Goal: Information Seeking & Learning: Learn about a topic

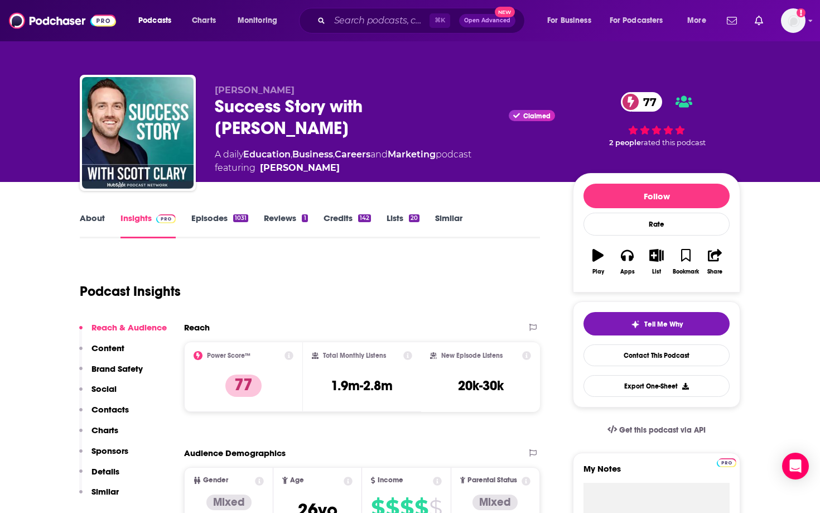
click at [292, 220] on link "Reviews 1" at bounding box center [286, 226] width 44 height 26
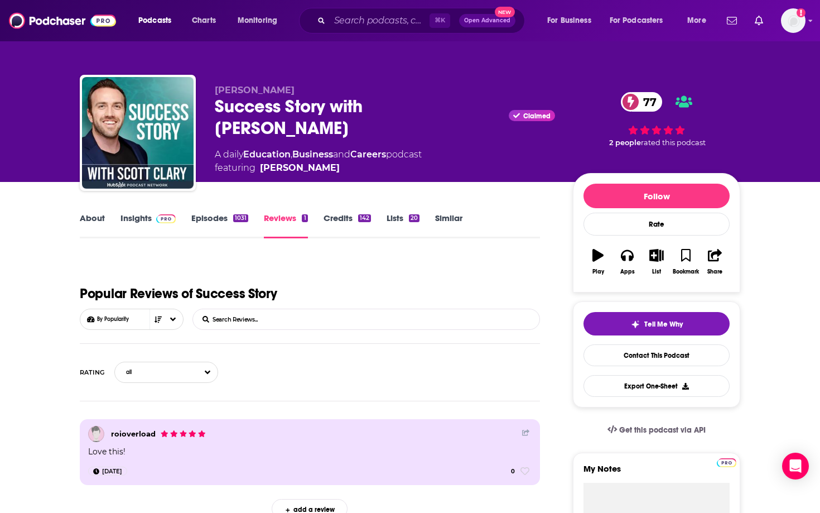
click at [203, 225] on link "Episodes 1031" at bounding box center [219, 226] width 57 height 26
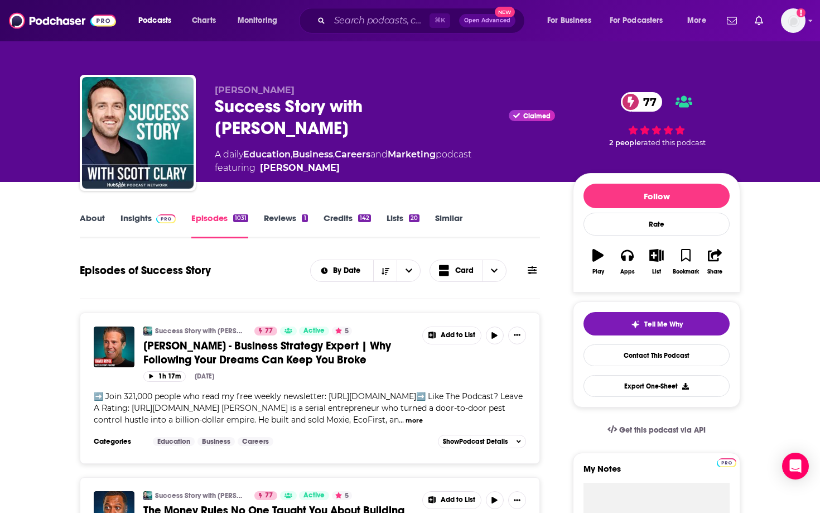
drag, startPoint x: 480, startPoint y: 105, endPoint x: 218, endPoint y: 113, distance: 261.9
click at [218, 113] on div "Success Story with [PERSON_NAME] Claimed 77" at bounding box center [385, 117] width 340 height 44
copy h2 "Success Story with [PERSON_NAME]"
click at [448, 218] on link "Similar" at bounding box center [448, 226] width 27 height 26
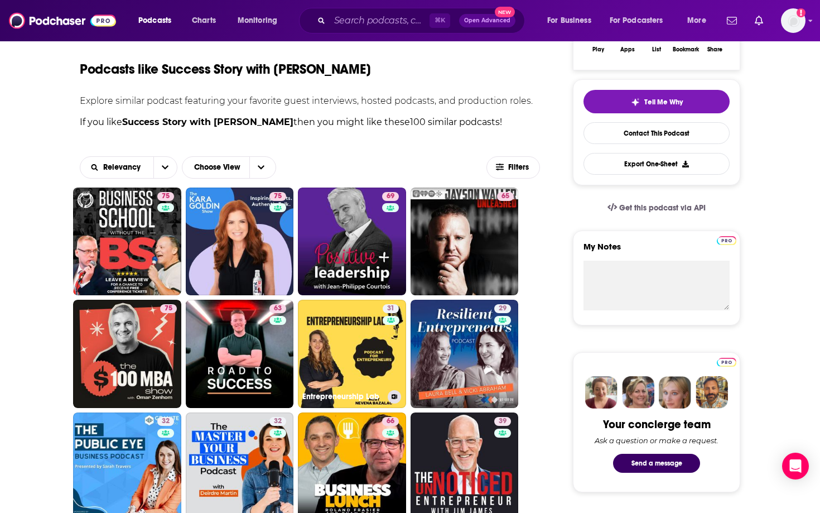
scroll to position [225, 0]
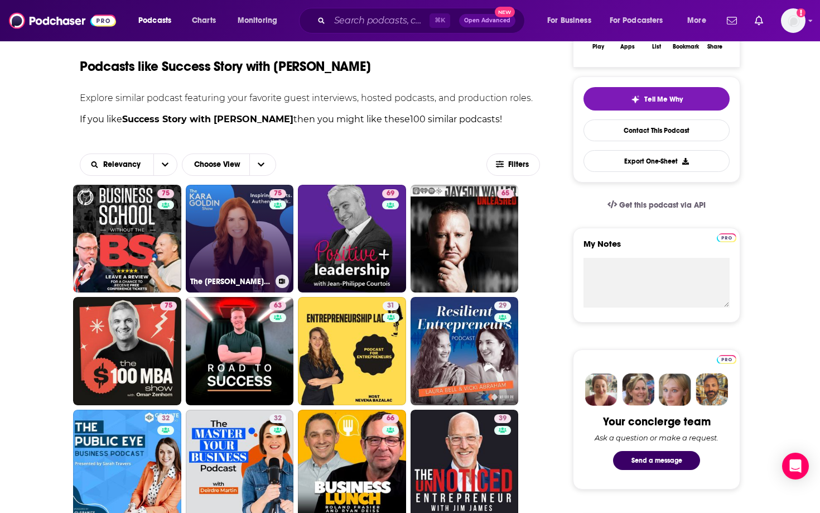
click at [252, 240] on link "75 The [PERSON_NAME] Show" at bounding box center [240, 239] width 108 height 108
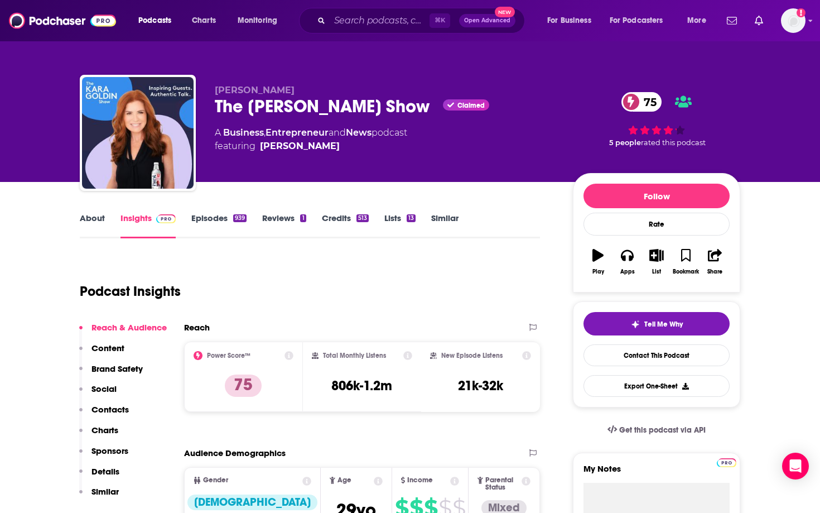
click at [214, 224] on link "Episodes 939" at bounding box center [218, 226] width 55 height 26
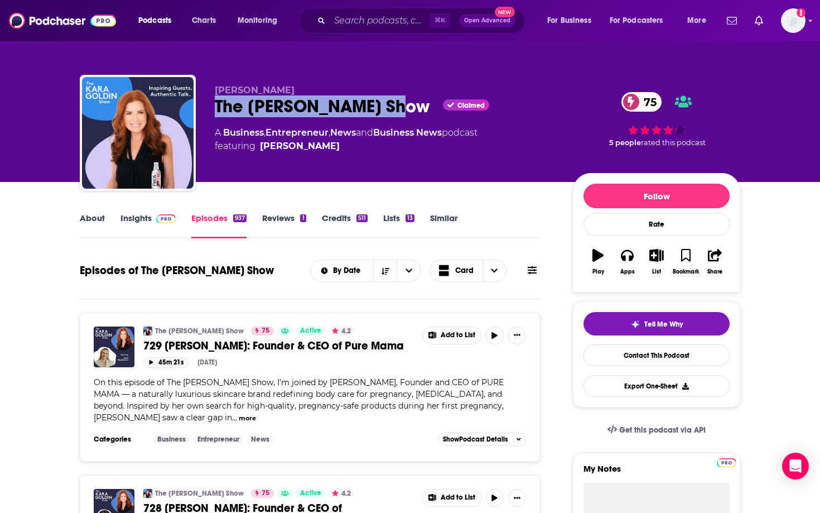
drag, startPoint x: 395, startPoint y: 105, endPoint x: 214, endPoint y: 114, distance: 181.6
click at [214, 114] on div "[PERSON_NAME] The [PERSON_NAME] Show Claimed 75 A Business , Entrepreneur , New…" at bounding box center [410, 135] width 661 height 121
copy h2 "The [PERSON_NAME] Show"
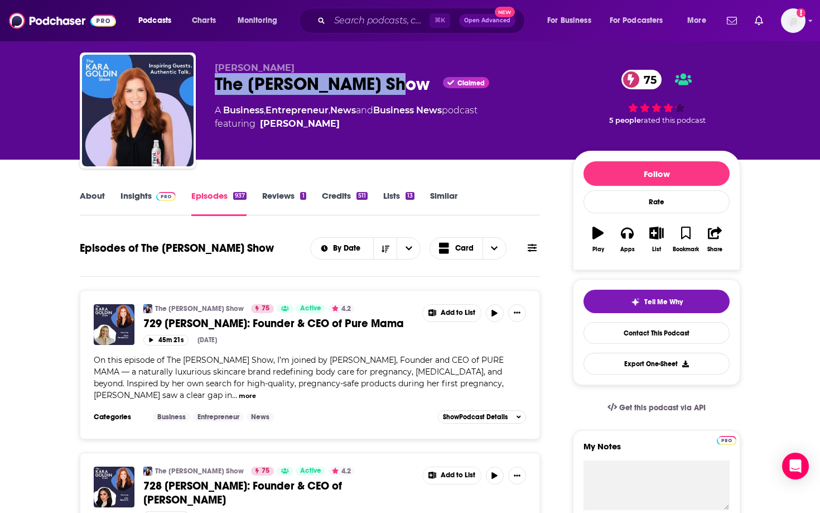
scroll to position [24, 0]
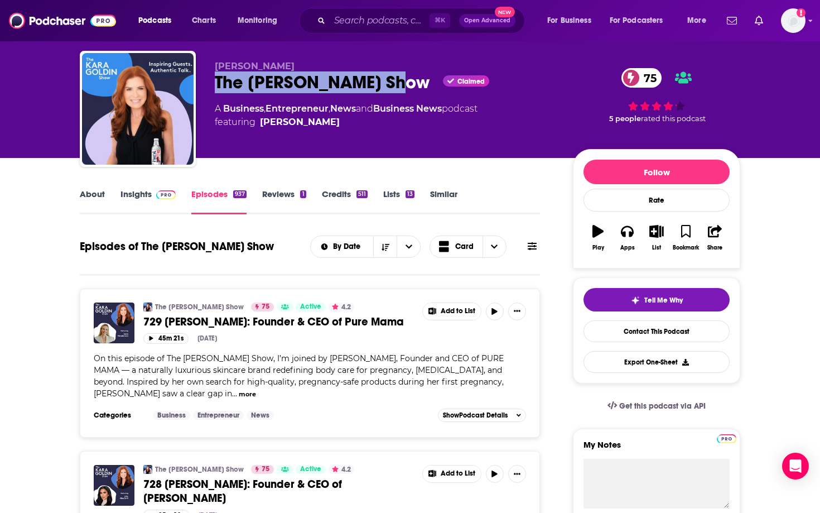
click at [94, 196] on link "About" at bounding box center [92, 202] width 25 height 26
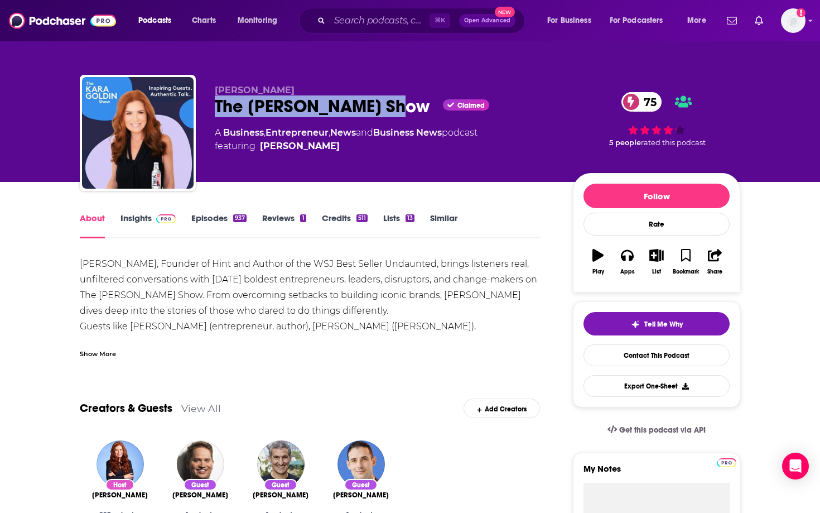
drag, startPoint x: 396, startPoint y: 105, endPoint x: 213, endPoint y: 111, distance: 182.6
click at [213, 111] on div "[PERSON_NAME] The [PERSON_NAME] Show Claimed 75 A Business , Entrepreneur , New…" at bounding box center [410, 135] width 661 height 121
copy h1 "The [PERSON_NAME] Show"
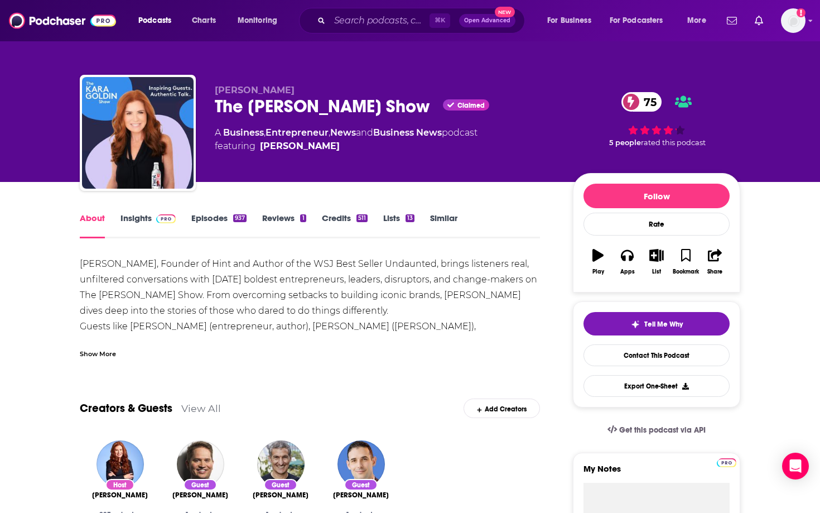
click at [262, 306] on div "[PERSON_NAME], Founder of Hint and Author of the WSJ Best Seller Undaunted, bri…" at bounding box center [310, 318] width 460 height 125
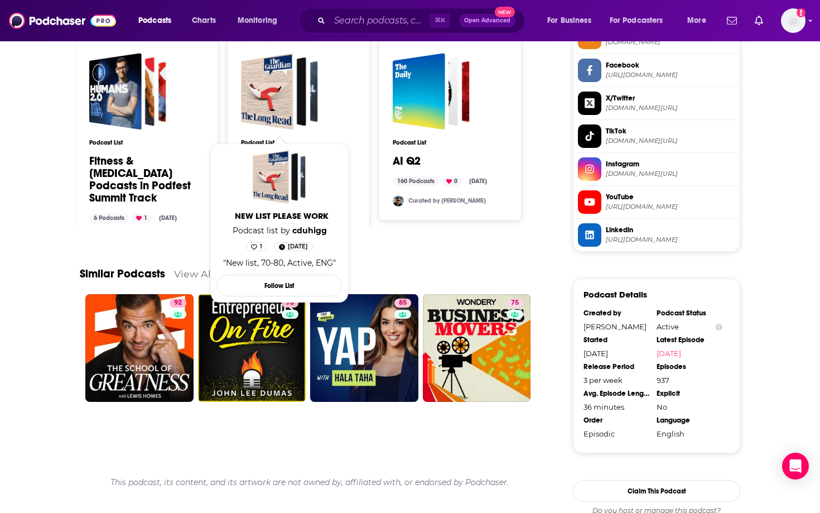
scroll to position [1098, 0]
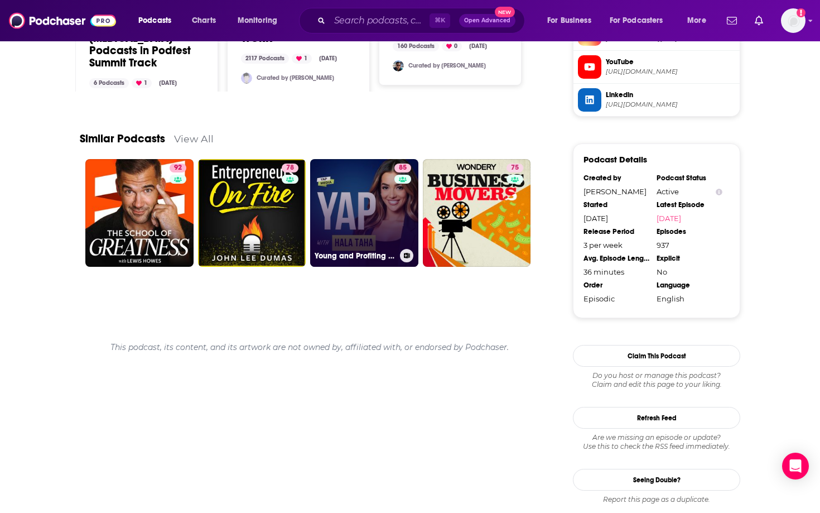
click at [352, 243] on link "85 Young and Profiting with [PERSON_NAME] (Entrepreneurship, Sales, Marketing)" at bounding box center [364, 213] width 108 height 108
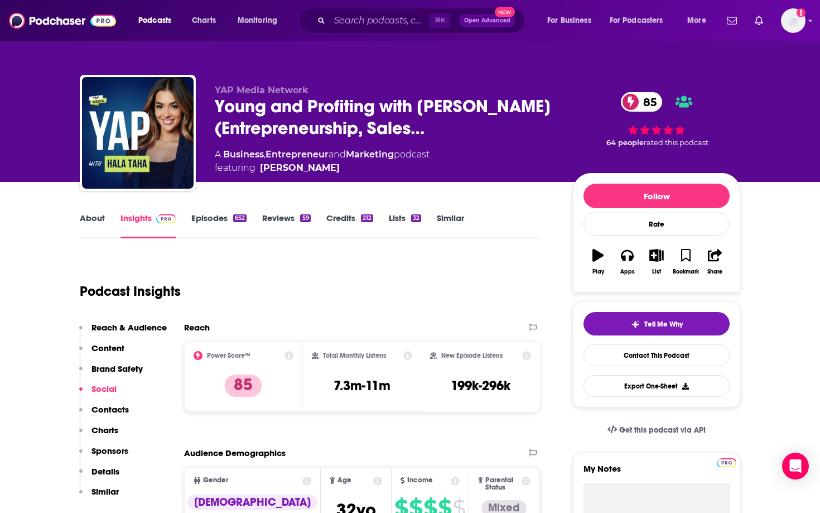
click at [91, 216] on link "About" at bounding box center [92, 226] width 25 height 26
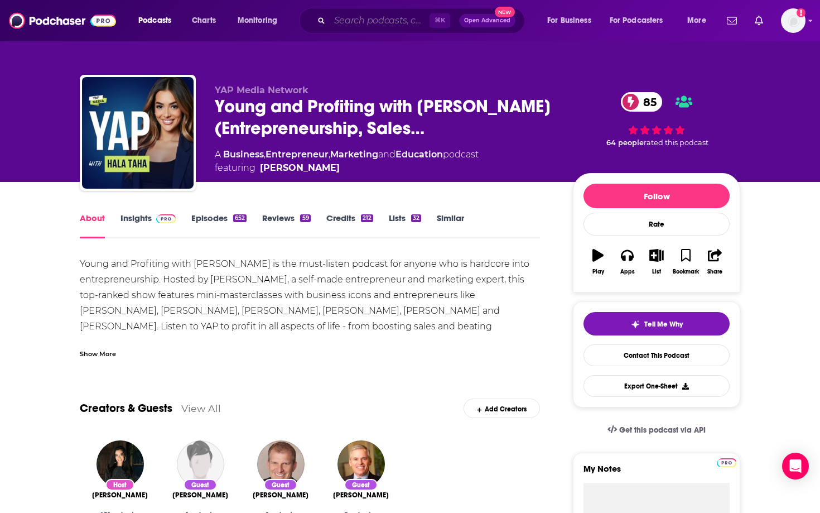
click at [343, 21] on input "Search podcasts, credits, & more..." at bounding box center [380, 21] width 100 height 18
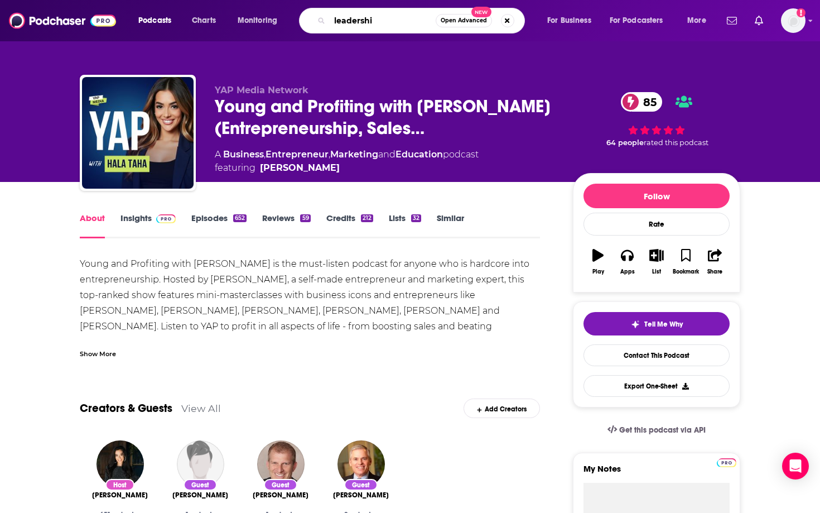
type input "leadership"
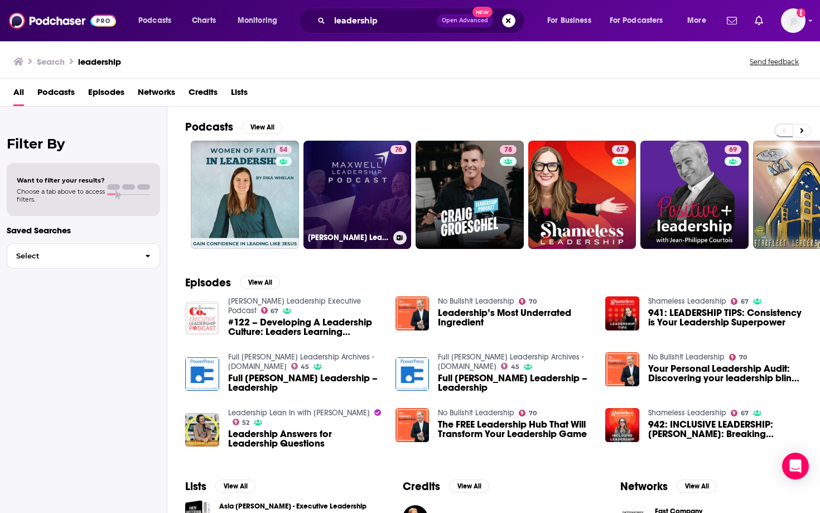
click at [380, 188] on link "76 [PERSON_NAME] Leadership Podcast" at bounding box center [358, 195] width 108 height 108
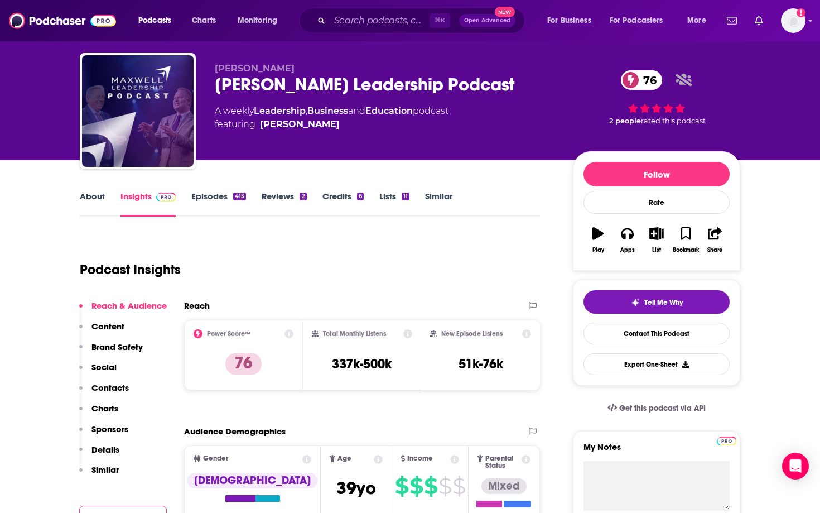
scroll to position [23, 0]
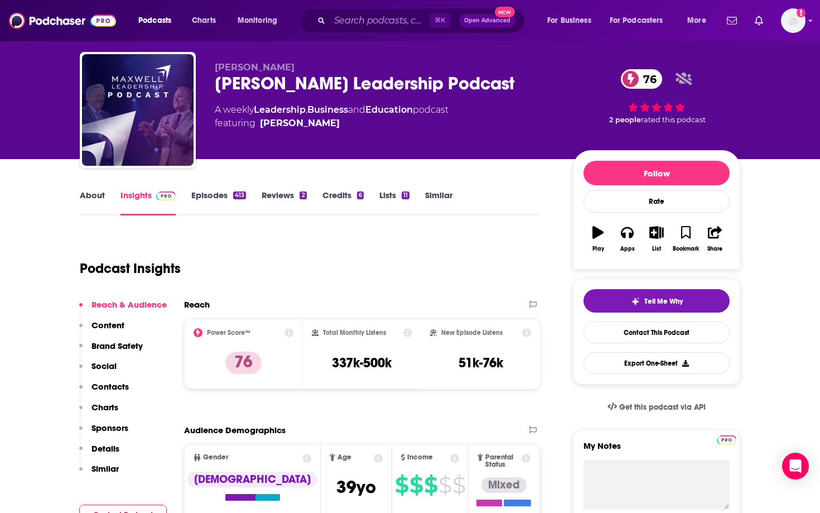
click at [101, 196] on link "About" at bounding box center [92, 203] width 25 height 26
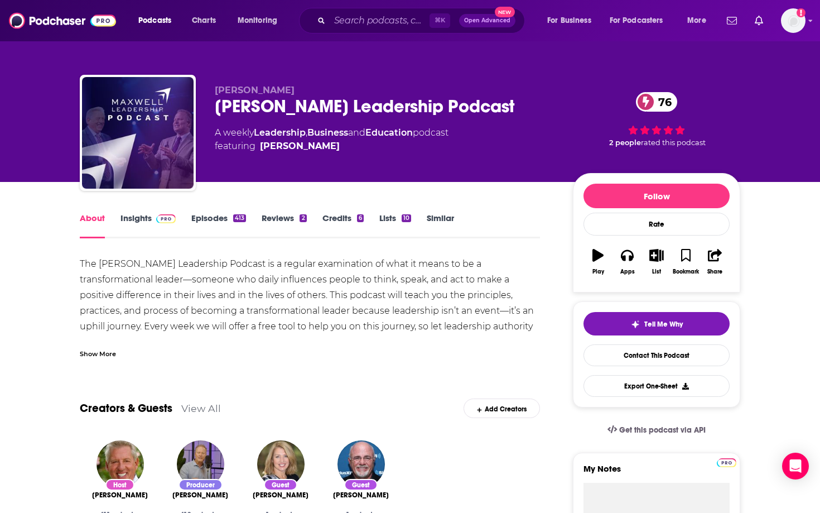
click at [138, 218] on link "Insights" at bounding box center [148, 226] width 55 height 26
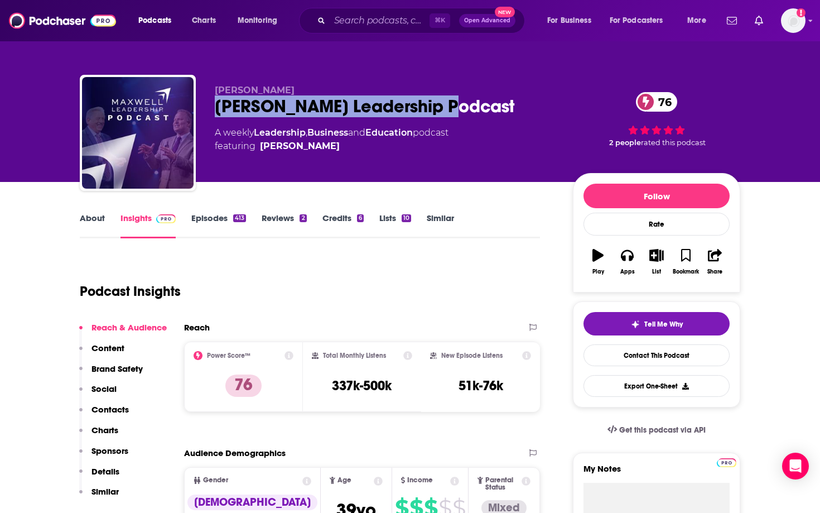
drag, startPoint x: 461, startPoint y: 108, endPoint x: 457, endPoint y: 94, distance: 15.0
click at [457, 94] on div "[PERSON_NAME] [PERSON_NAME] Leadership Podcast 76 A weekly Leadership , Busines…" at bounding box center [385, 129] width 340 height 89
copy div "[PERSON_NAME] Leadership Podcast"
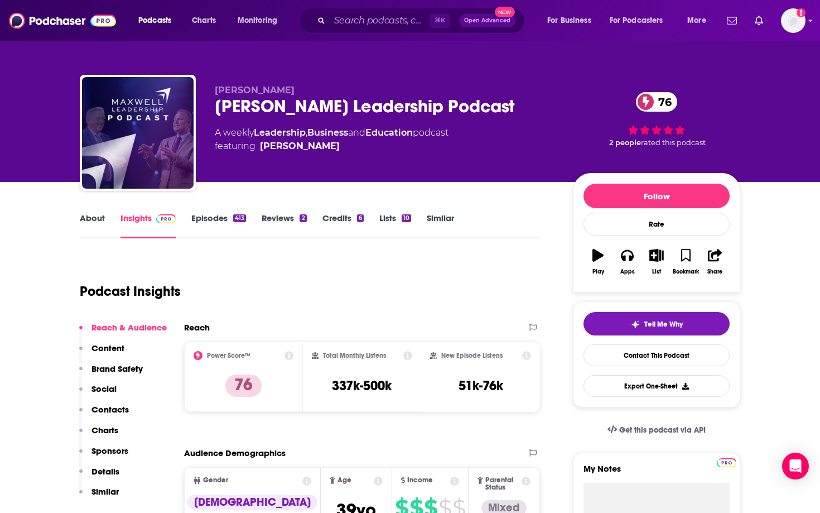
click at [416, 276] on div "Podcast Insights" at bounding box center [306, 284] width 452 height 57
click at [83, 232] on link "About" at bounding box center [92, 226] width 25 height 26
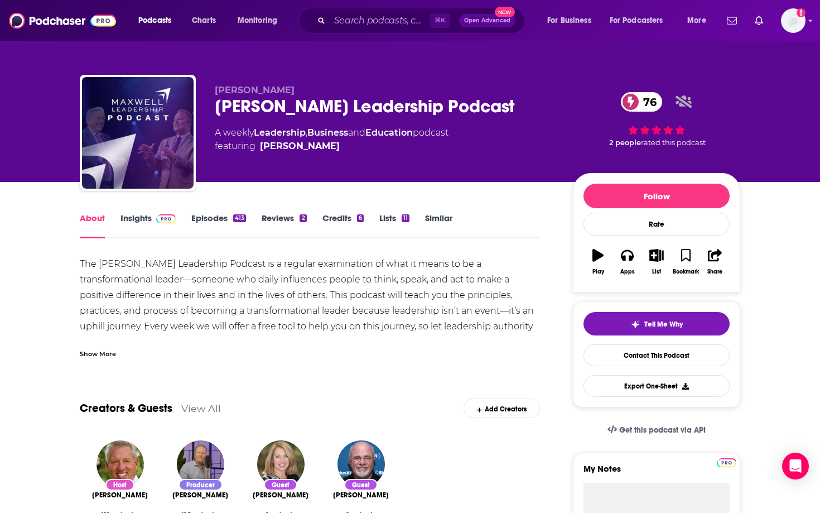
click at [126, 224] on link "Insights" at bounding box center [148, 226] width 55 height 26
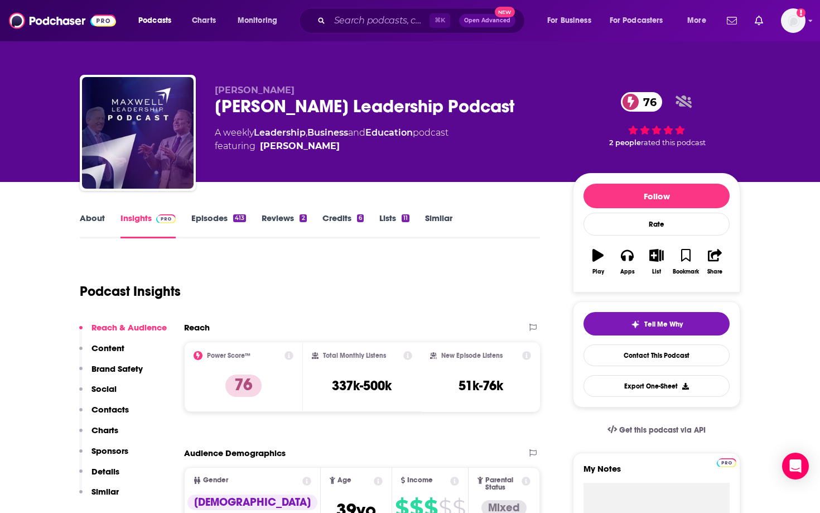
click at [124, 447] on p "Sponsors" at bounding box center [110, 450] width 37 height 11
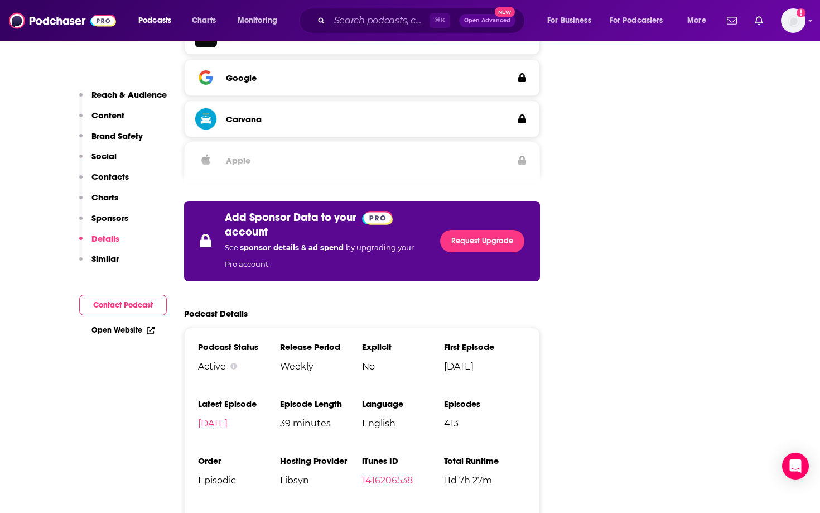
scroll to position [2338, 0]
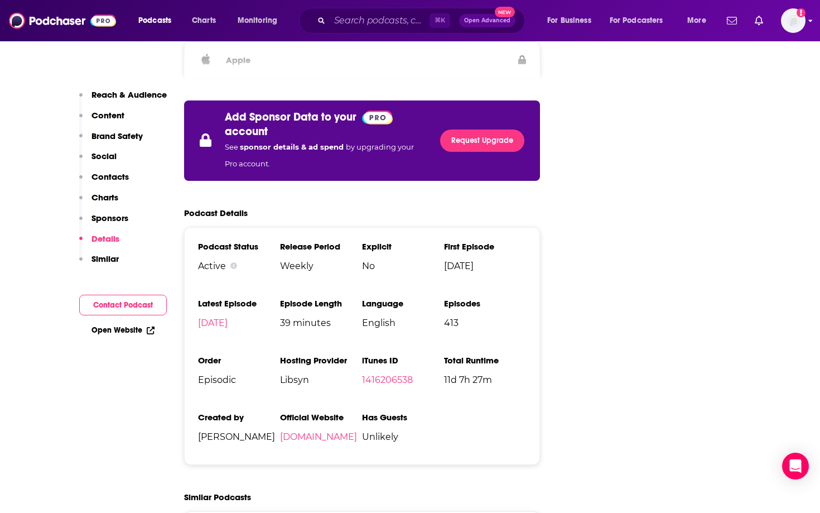
click at [781, 27] on div "Add a profile image" at bounding box center [764, 20] width 83 height 25
click at [800, 27] on img "Logged in as torisims" at bounding box center [793, 20] width 25 height 25
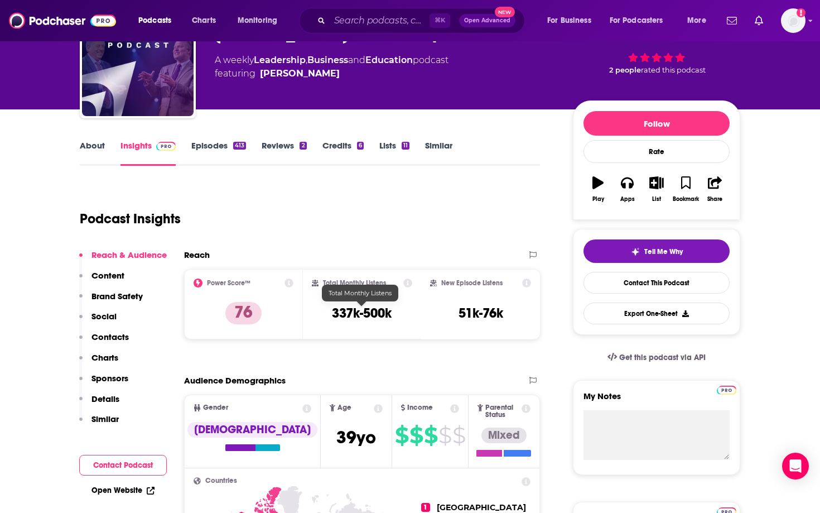
scroll to position [49, 0]
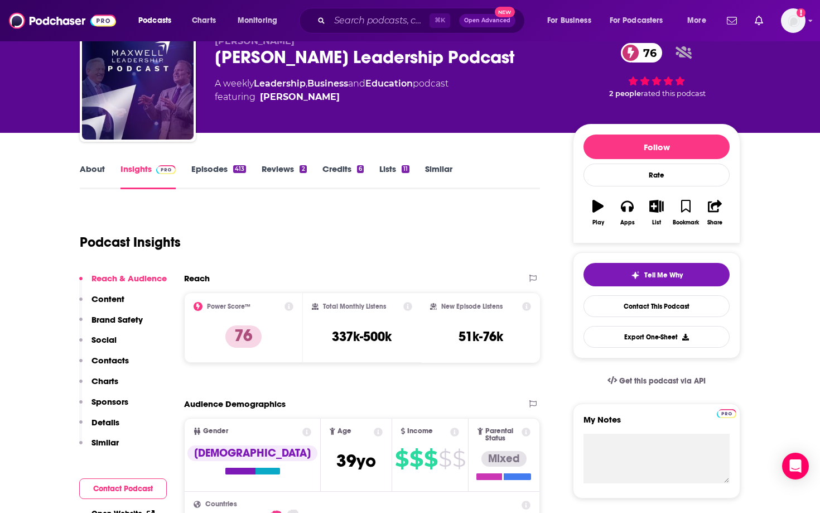
click at [94, 189] on link "About" at bounding box center [92, 177] width 25 height 26
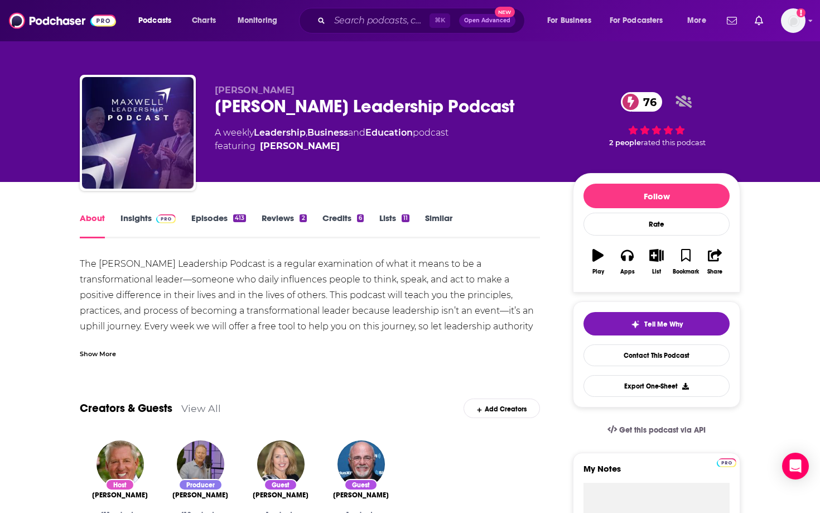
click at [97, 357] on div "Show More" at bounding box center [98, 353] width 36 height 11
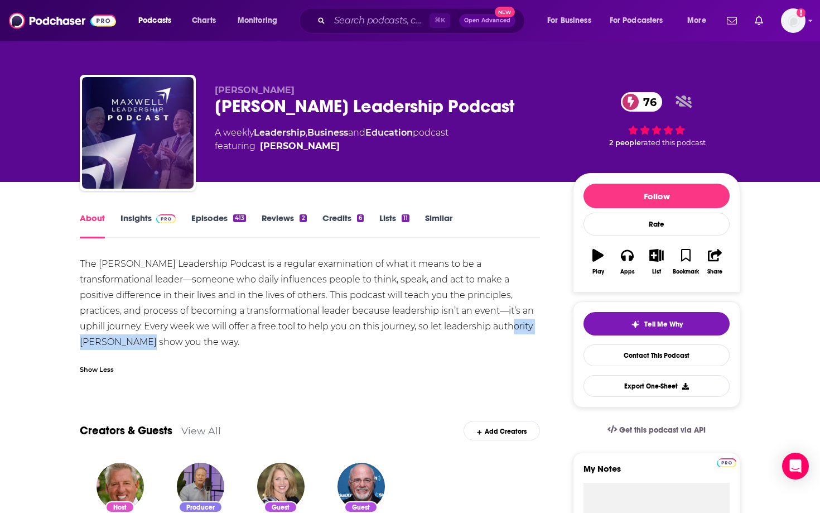
drag, startPoint x: 504, startPoint y: 330, endPoint x: 418, endPoint y: 333, distance: 86.0
click at [418, 333] on div "The [PERSON_NAME] Leadership Podcast is a regular examination of what it means …" at bounding box center [310, 303] width 460 height 94
copy div "[PERSON_NAME]"
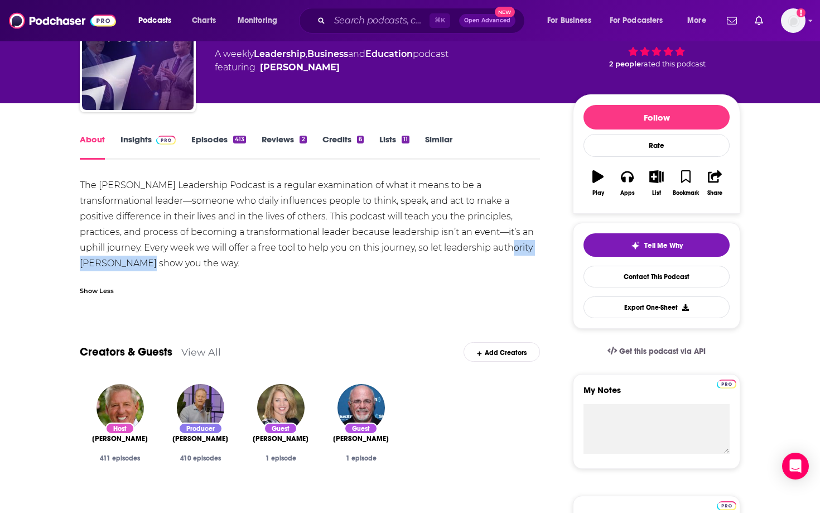
scroll to position [82, 0]
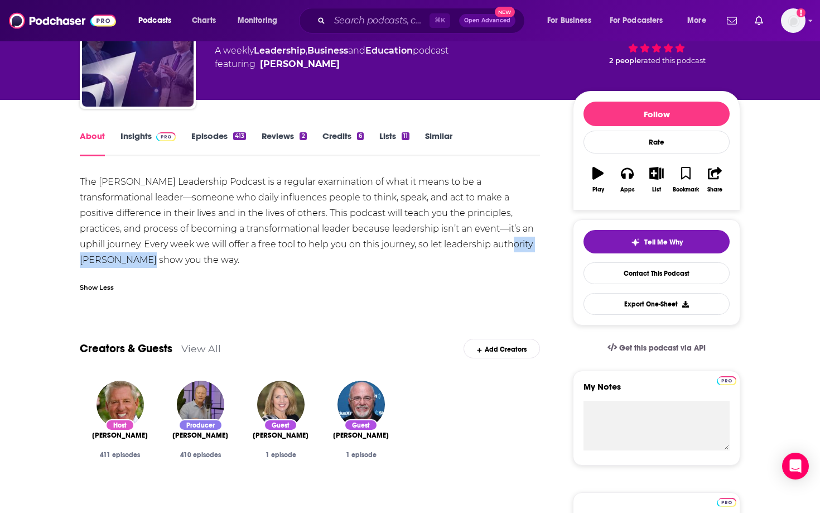
click at [118, 439] on span "[PERSON_NAME]" at bounding box center [120, 435] width 56 height 9
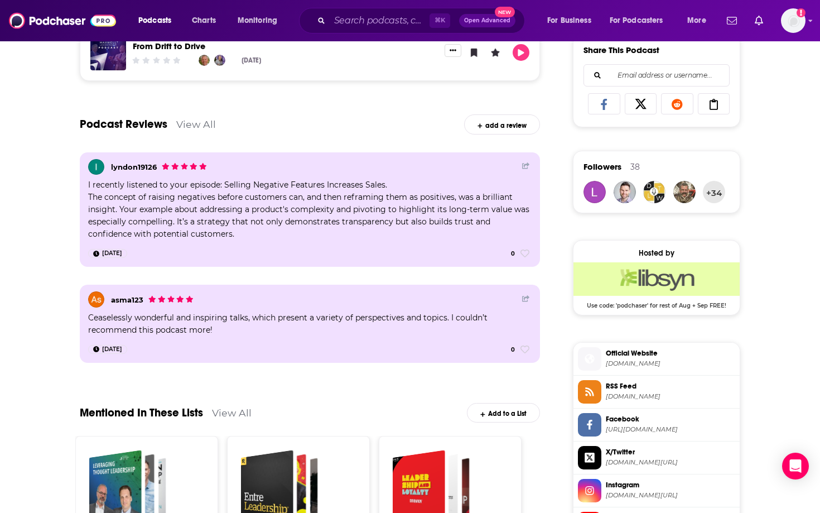
scroll to position [904, 0]
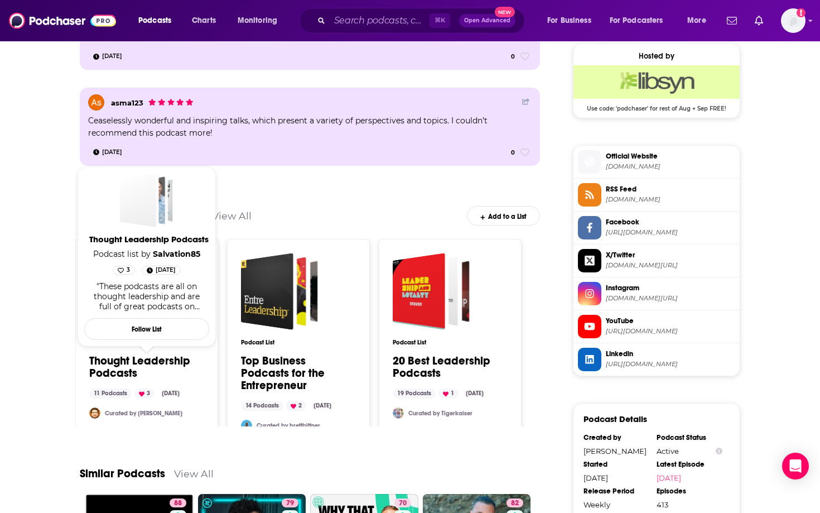
click at [164, 365] on link "Thought Leadership Podcasts" at bounding box center [146, 367] width 115 height 25
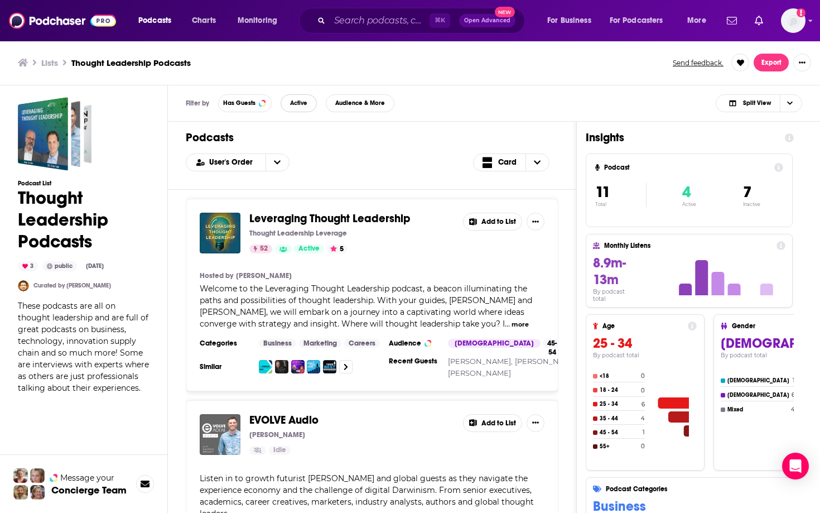
click at [295, 103] on span "Active" at bounding box center [298, 103] width 17 height 6
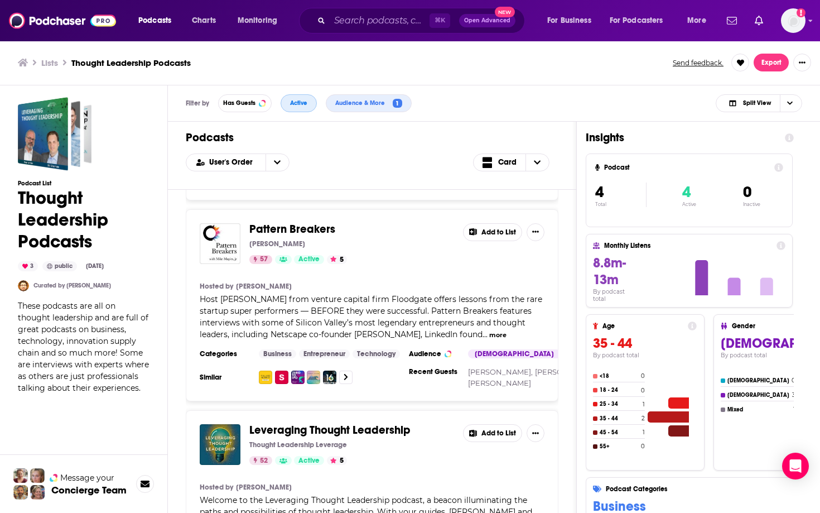
scroll to position [408, 0]
click at [280, 223] on span "Pattern Breakers" at bounding box center [292, 230] width 86 height 14
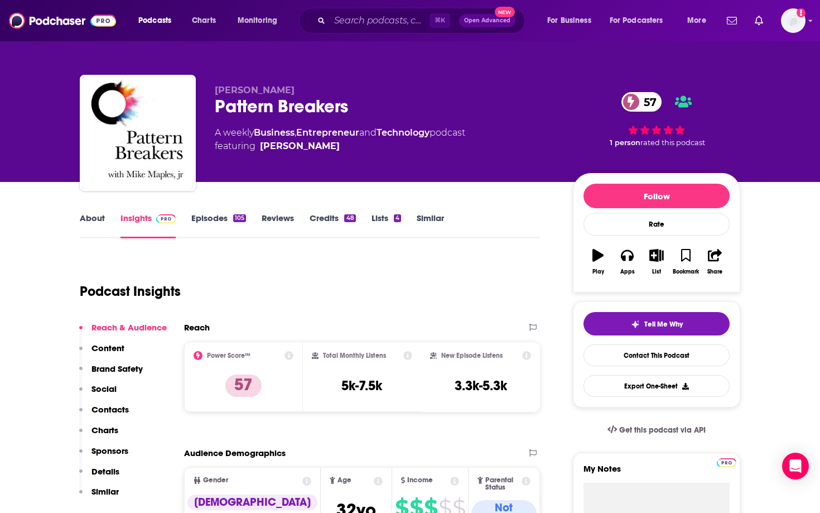
click at [207, 222] on link "Episodes 105" at bounding box center [218, 226] width 55 height 26
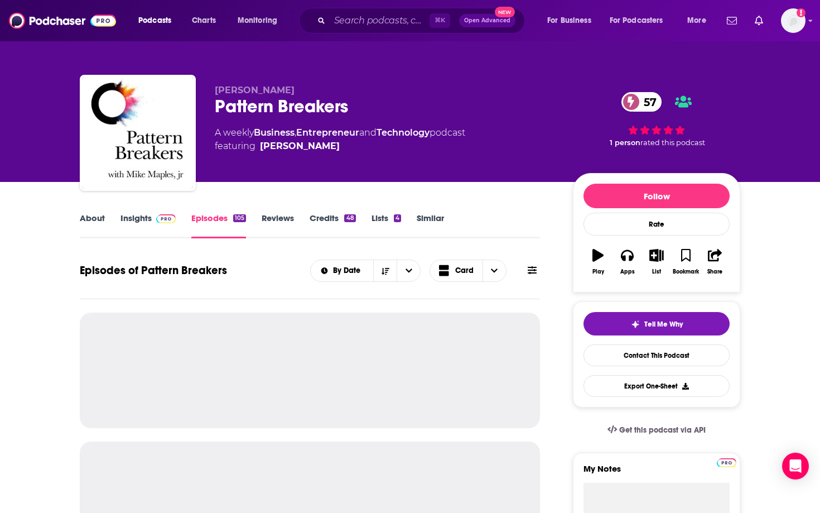
click at [100, 219] on link "About" at bounding box center [92, 226] width 25 height 26
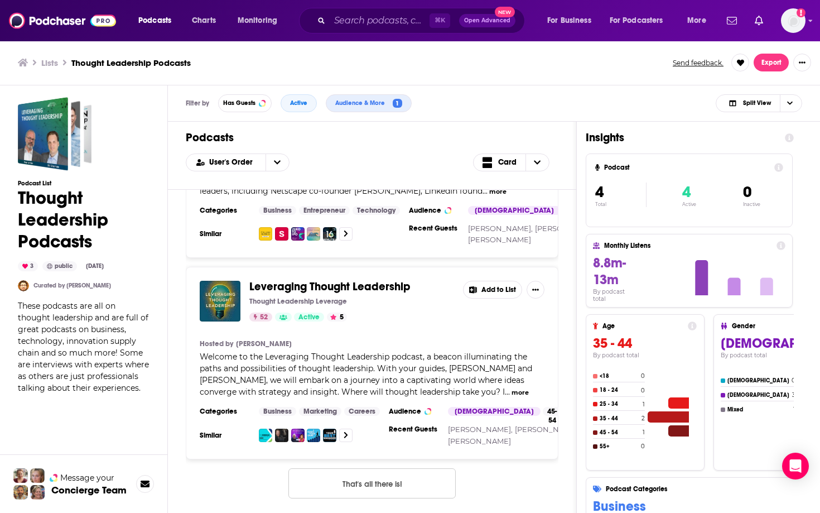
scroll to position [553, 0]
click at [396, 483] on button "That's all there is!" at bounding box center [372, 483] width 167 height 30
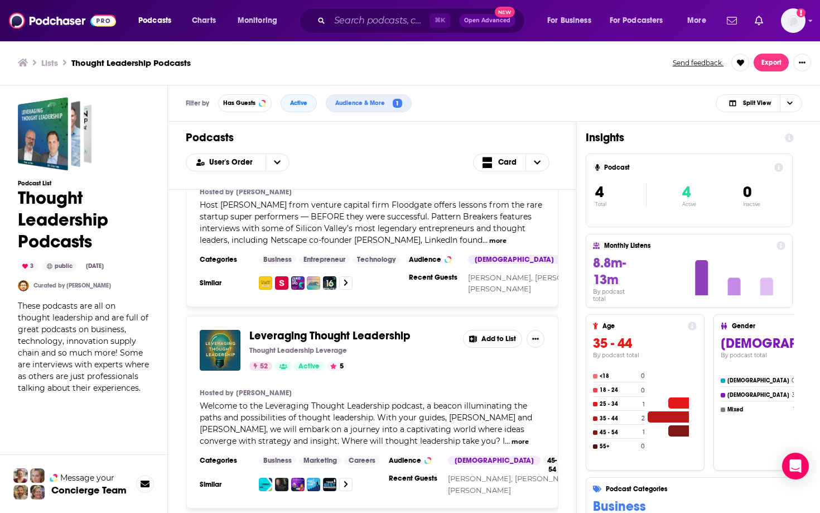
scroll to position [532, 0]
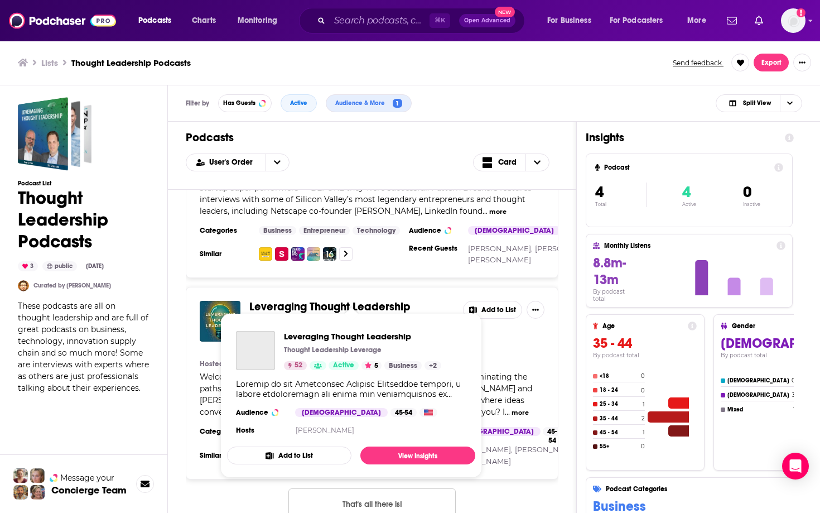
click at [304, 300] on span "Leveraging Thought Leadership" at bounding box center [329, 307] width 161 height 14
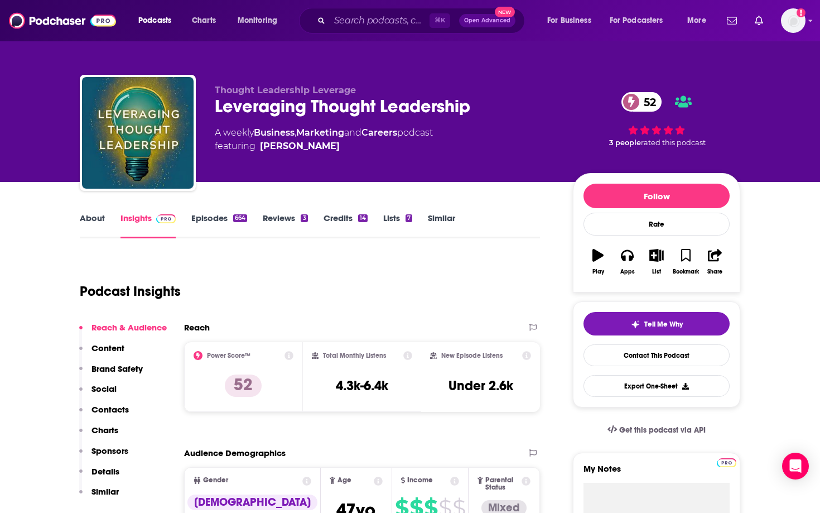
click at [441, 220] on link "Similar" at bounding box center [441, 226] width 27 height 26
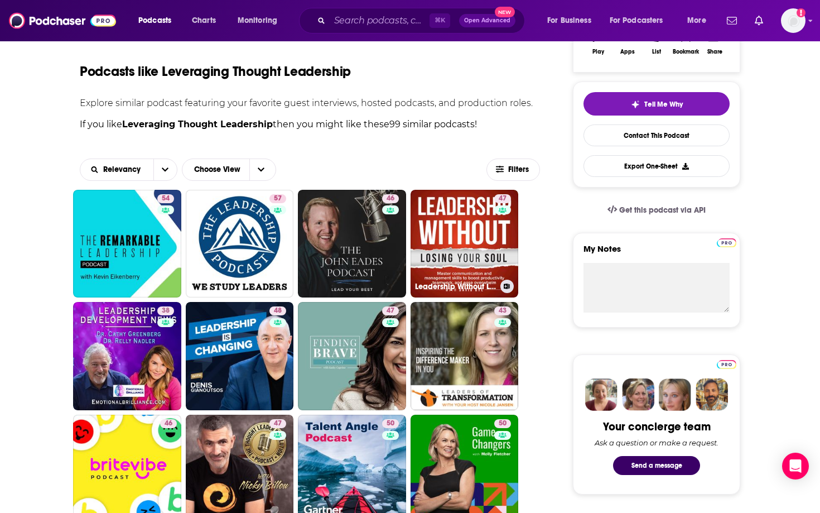
scroll to position [222, 0]
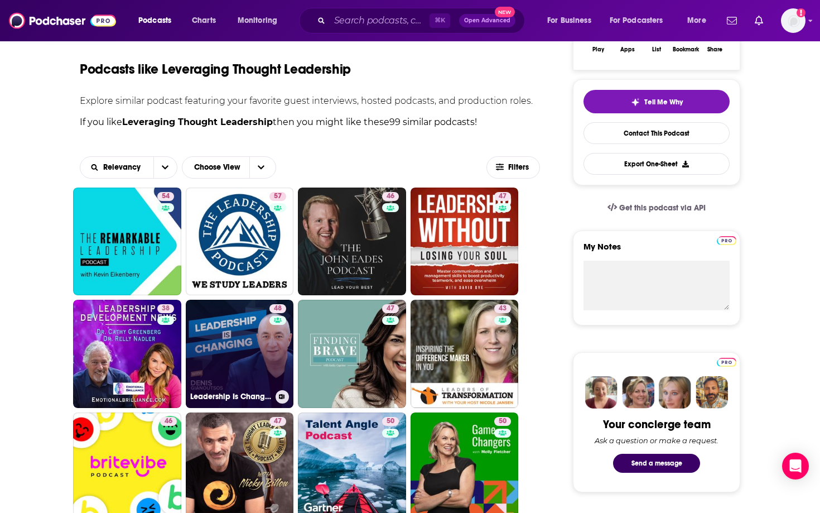
click at [255, 352] on link "48 Leadership Is Changing" at bounding box center [240, 354] width 108 height 108
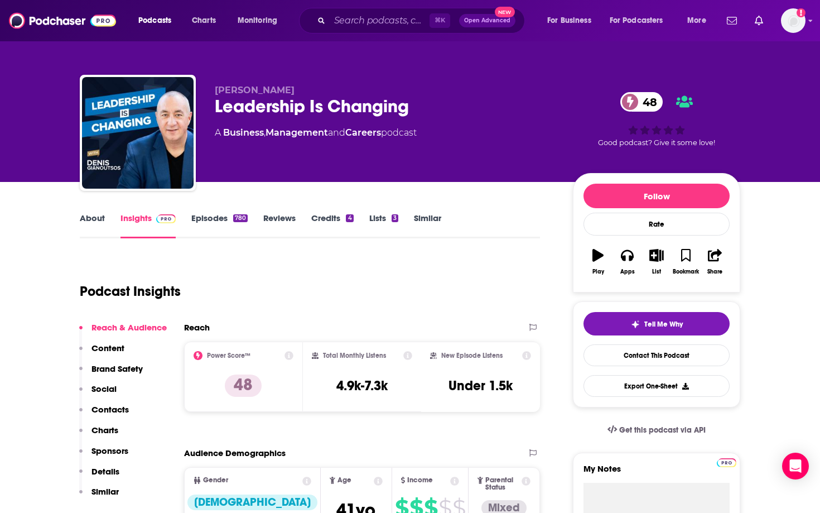
click at [207, 229] on link "Episodes 780" at bounding box center [219, 226] width 56 height 26
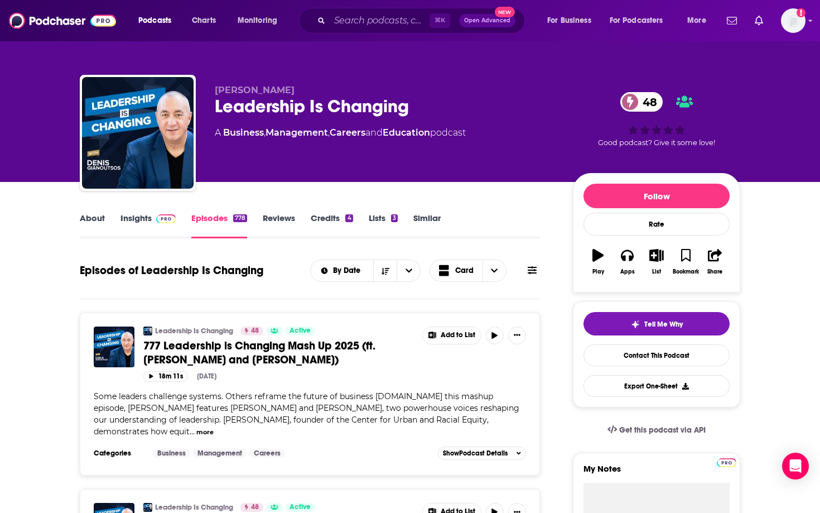
click at [94, 224] on link "About" at bounding box center [92, 226] width 25 height 26
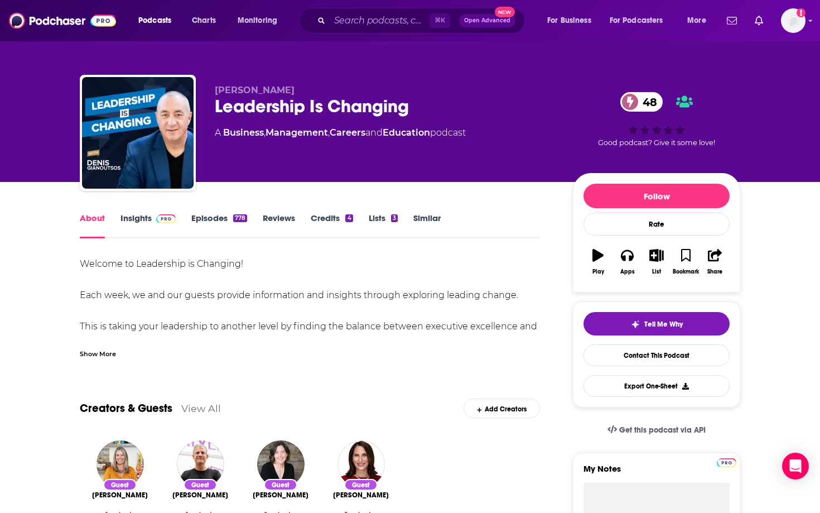
click at [102, 354] on div "Show More" at bounding box center [98, 353] width 36 height 11
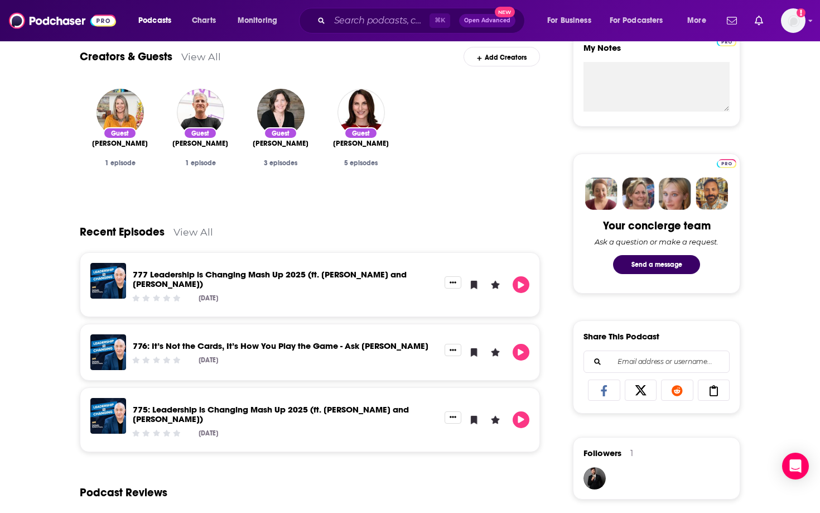
scroll to position [262, 0]
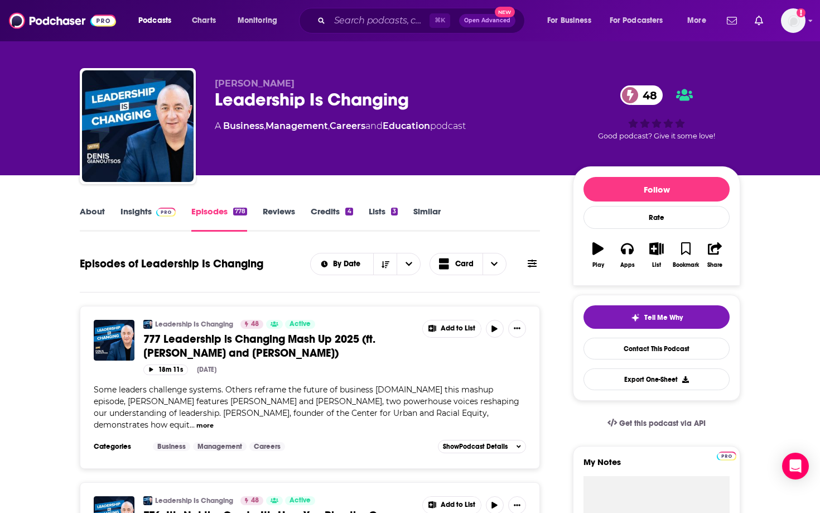
scroll to position [8, 0]
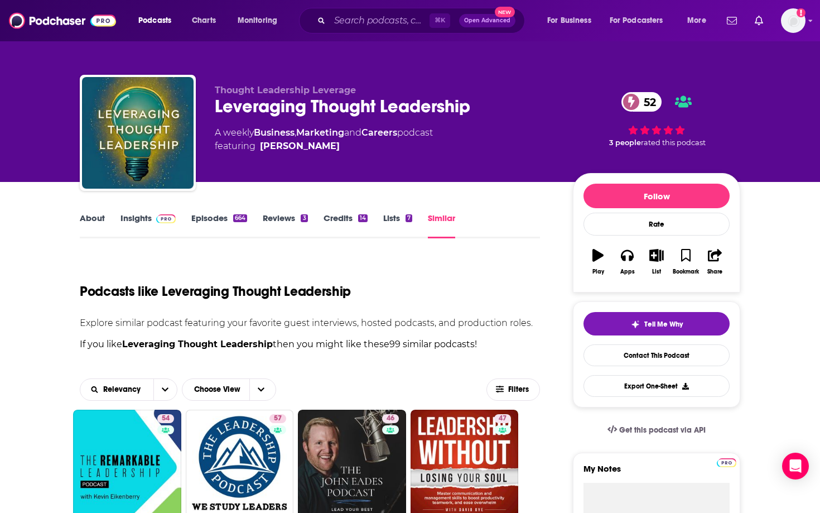
click at [448, 223] on link "Similar" at bounding box center [441, 226] width 27 height 26
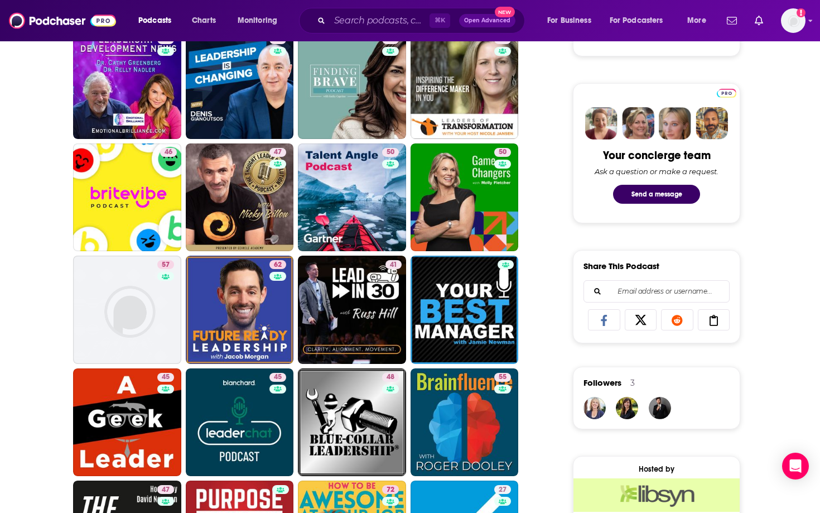
scroll to position [493, 0]
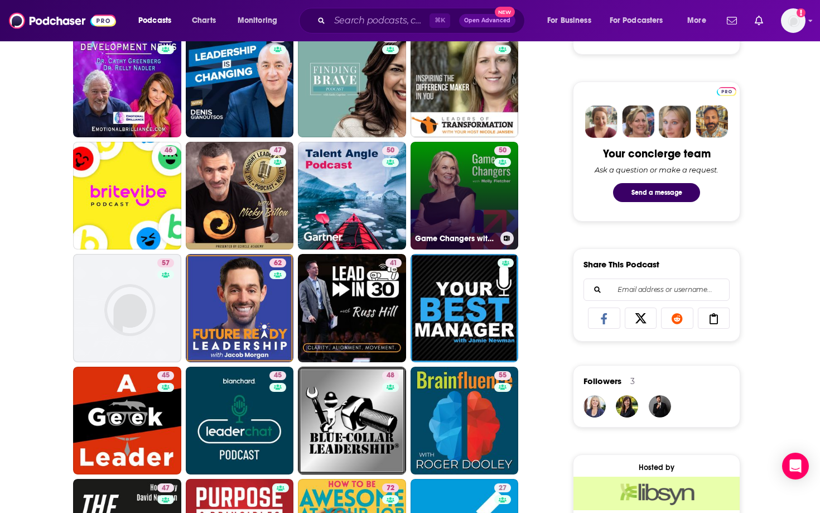
click at [457, 198] on link "50 Game Changers with [PERSON_NAME]" at bounding box center [465, 196] width 108 height 108
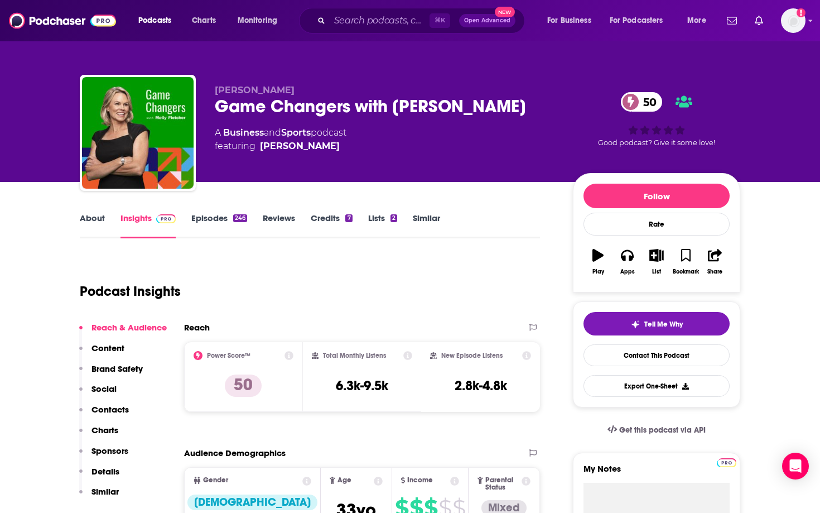
click at [16, 144] on div "[PERSON_NAME] Game Changers with [PERSON_NAME] 50 A Business and Sports podcast…" at bounding box center [410, 91] width 820 height 182
click at [100, 219] on link "About" at bounding box center [92, 226] width 25 height 26
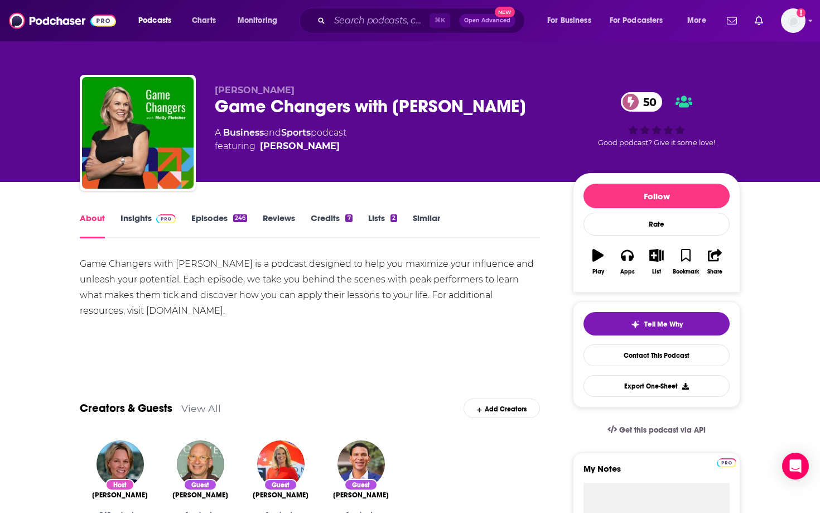
click at [142, 220] on link "Insights" at bounding box center [148, 226] width 55 height 26
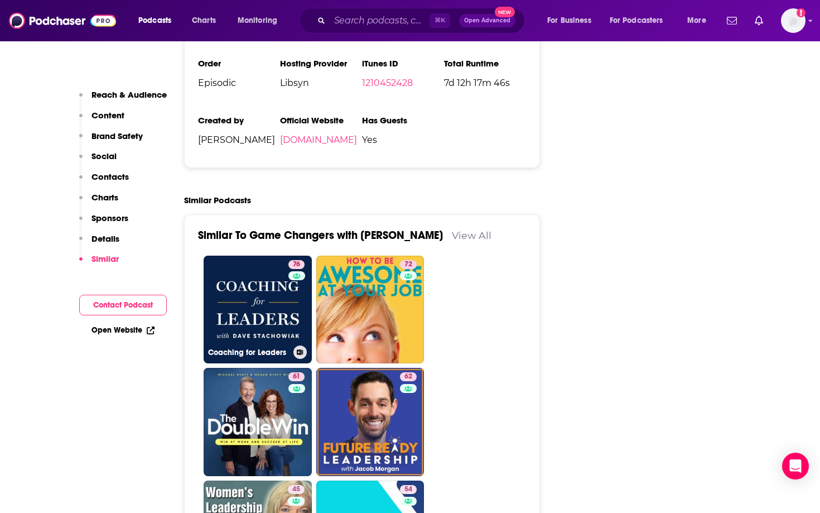
scroll to position [1695, 0]
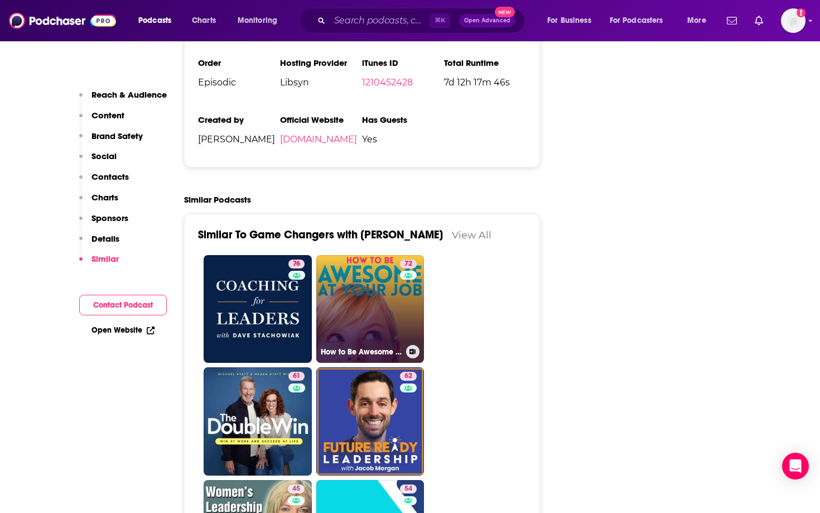
click at [346, 289] on link "72 How to Be Awesome at Your Job" at bounding box center [370, 309] width 108 height 108
type input "[URL][DOMAIN_NAME]"
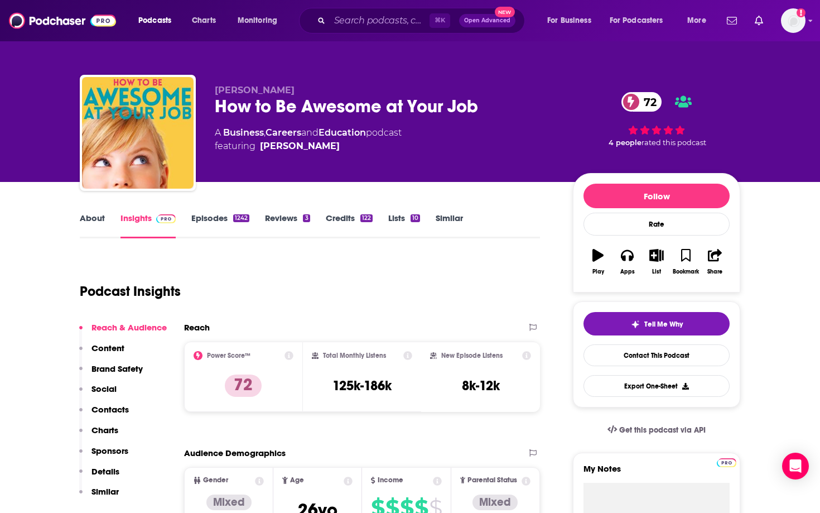
click at [198, 223] on link "Episodes 1242" at bounding box center [220, 226] width 58 height 26
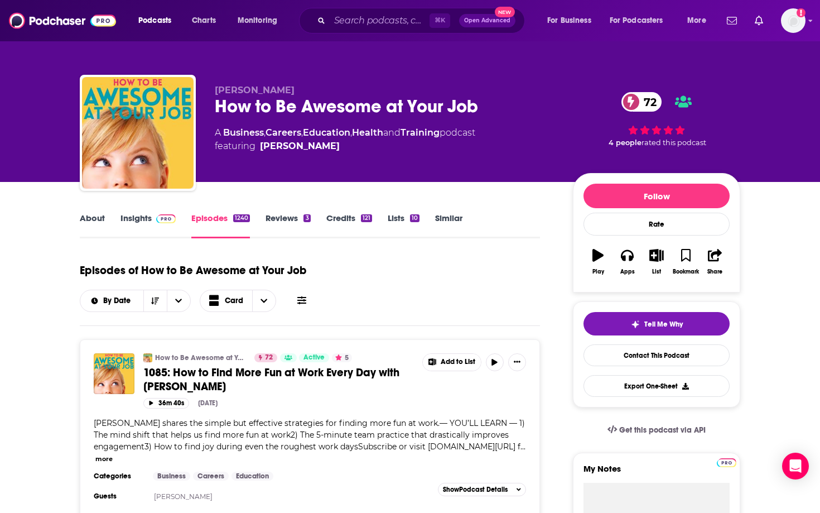
click at [128, 223] on link "Insights" at bounding box center [148, 226] width 55 height 26
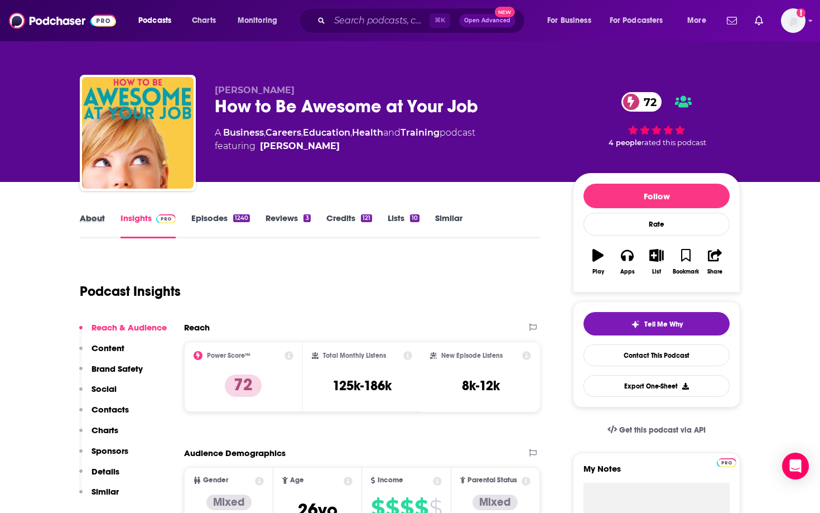
click at [107, 217] on div "About" at bounding box center [100, 226] width 41 height 26
click at [99, 223] on link "About" at bounding box center [92, 226] width 25 height 26
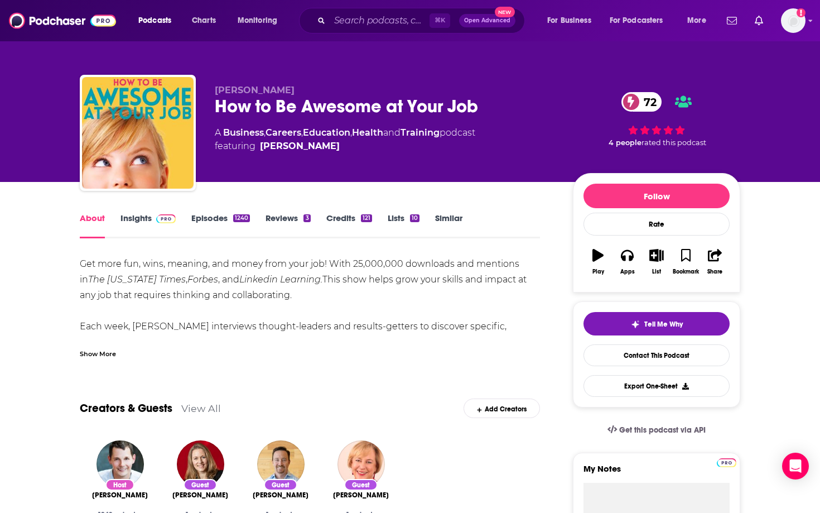
click at [105, 355] on div "Show More" at bounding box center [98, 353] width 36 height 11
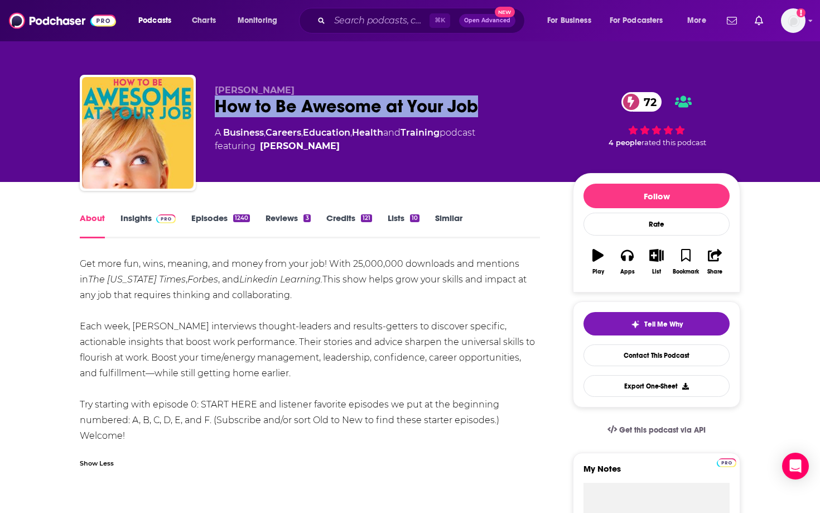
drag, startPoint x: 486, startPoint y: 115, endPoint x: 484, endPoint y: 93, distance: 21.8
click at [484, 93] on div "[PERSON_NAME] How to Be Awesome at Your Job 72 A Business , Careers , Education…" at bounding box center [385, 129] width 340 height 89
copy div "How to Be Awesome at Your Job"
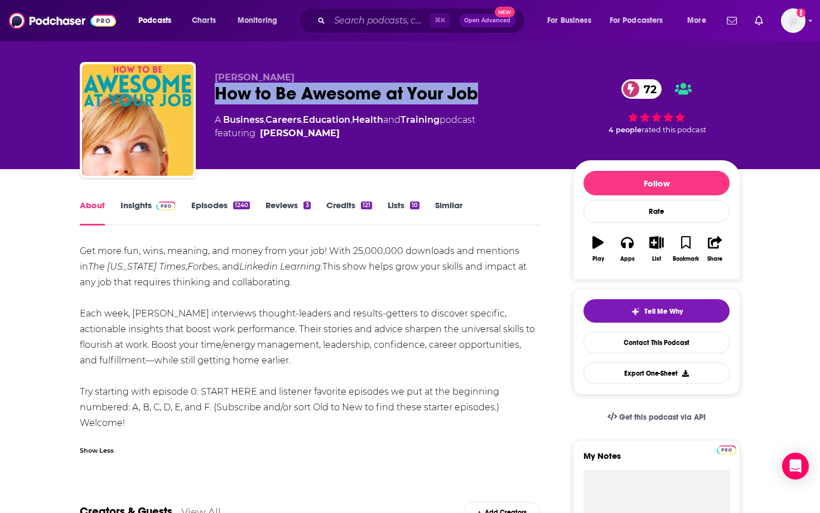
scroll to position [16, 0]
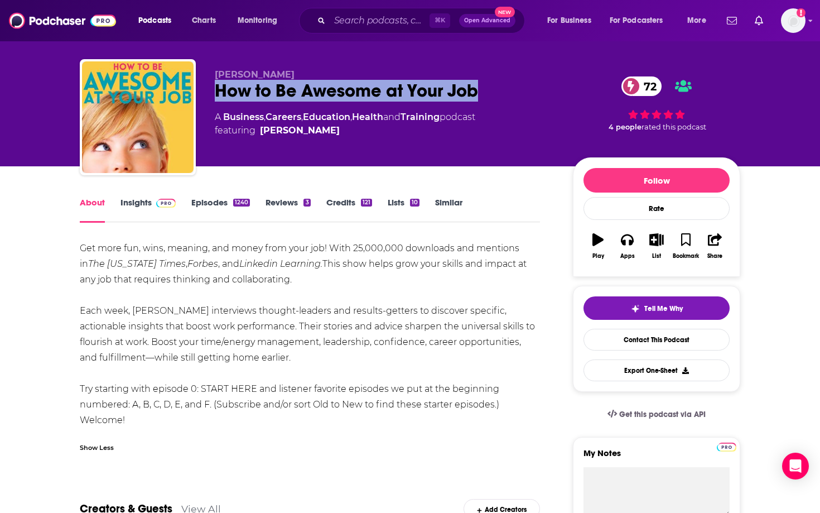
click at [163, 202] on img at bounding box center [166, 203] width 20 height 9
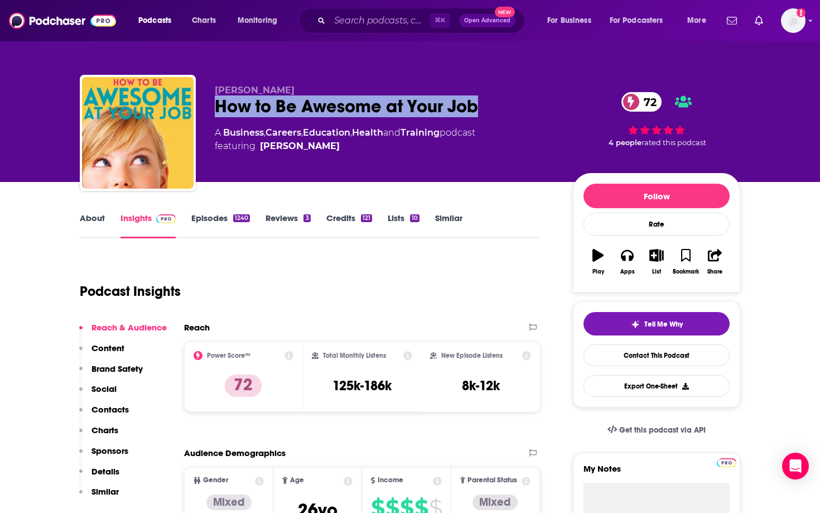
drag, startPoint x: 488, startPoint y: 116, endPoint x: 218, endPoint y: 110, distance: 270.2
click at [218, 110] on div "How to Be Awesome at Your Job 72" at bounding box center [385, 106] width 340 height 22
copy h2 "How to Be Awesome at Your Job"
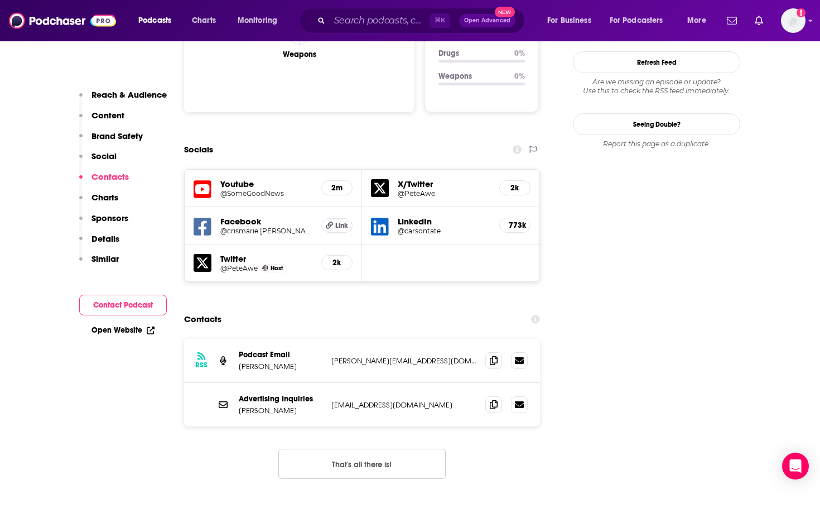
scroll to position [1261, 0]
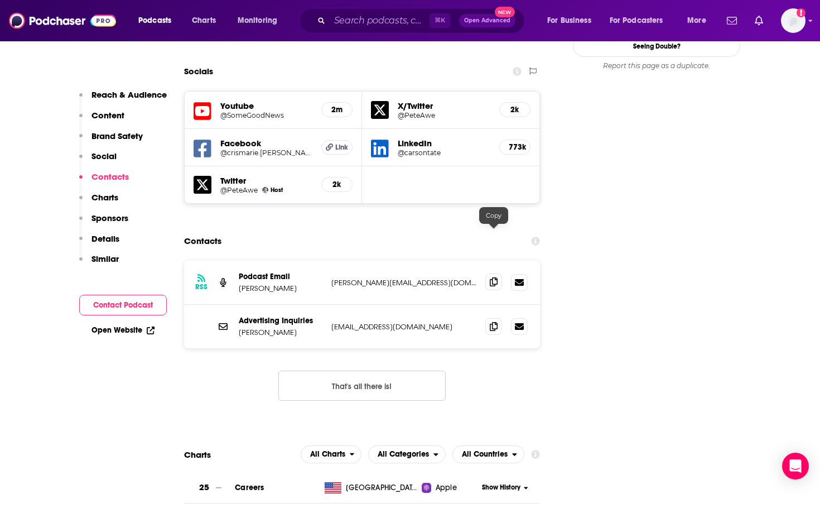
click at [497, 277] on icon at bounding box center [494, 281] width 8 height 9
click at [493, 318] on span at bounding box center [494, 326] width 17 height 17
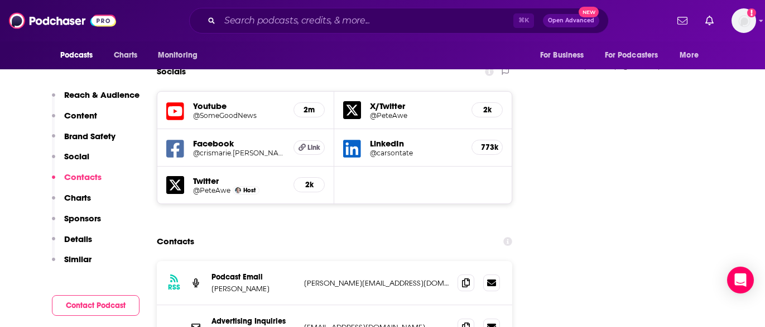
drag, startPoint x: 265, startPoint y: 247, endPoint x: 226, endPoint y: 243, distance: 39.3
click at [225, 261] on div "RSS Podcast Email [PERSON_NAME] [PERSON_NAME][EMAIL_ADDRESS][DOMAIN_NAME] [PERS…" at bounding box center [335, 283] width 356 height 44
copy p "[PERSON_NAME]"
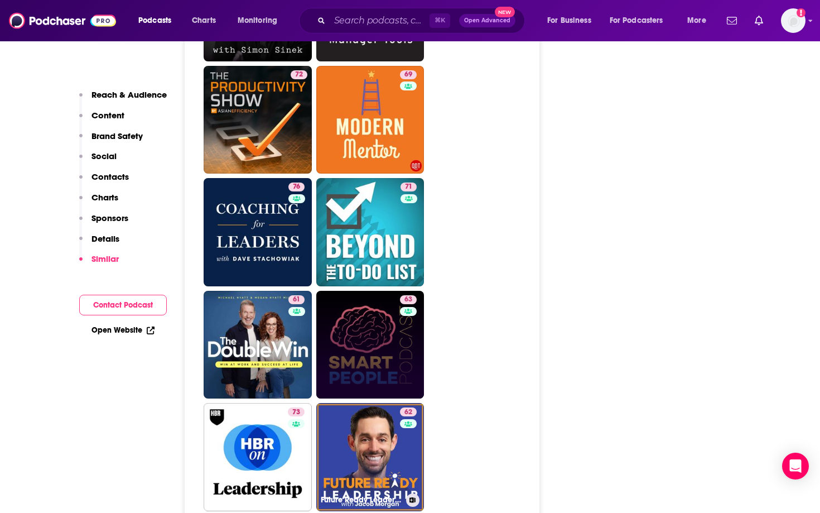
scroll to position [2895, 0]
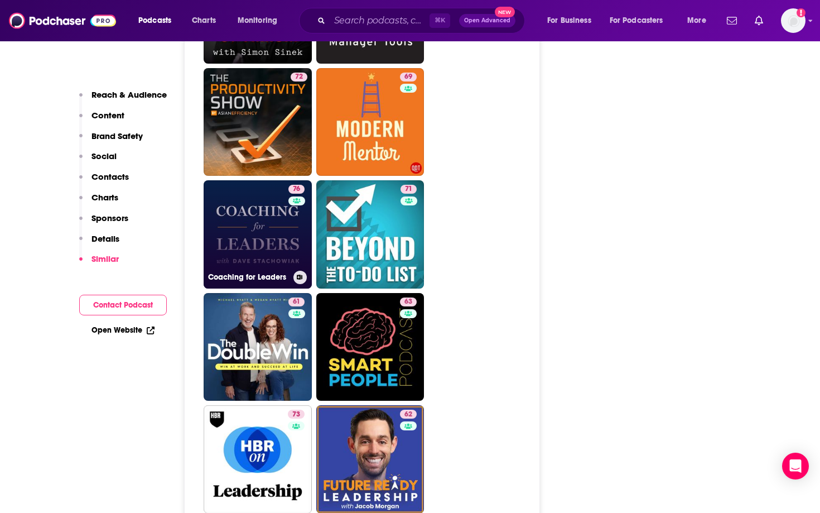
click at [247, 203] on link "76 Coaching for Leaders" at bounding box center [258, 234] width 108 height 108
type input "[URL][DOMAIN_NAME]"
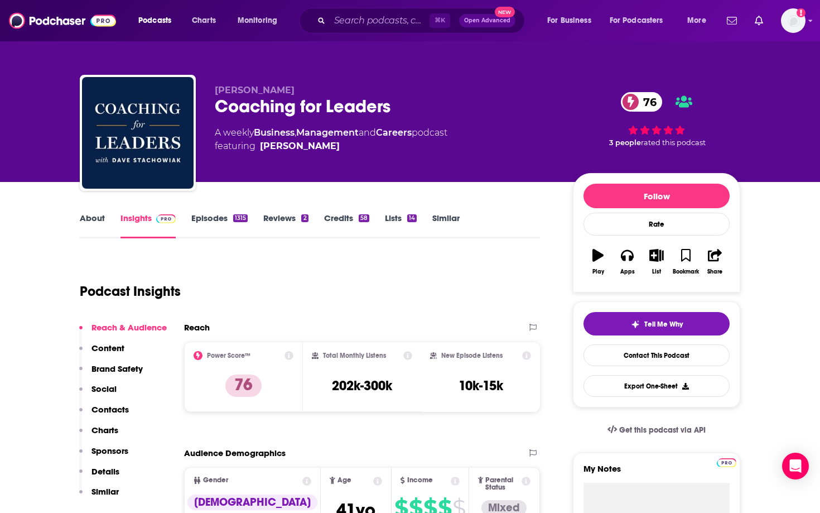
click at [209, 225] on link "Episodes 1315" at bounding box center [219, 226] width 56 height 26
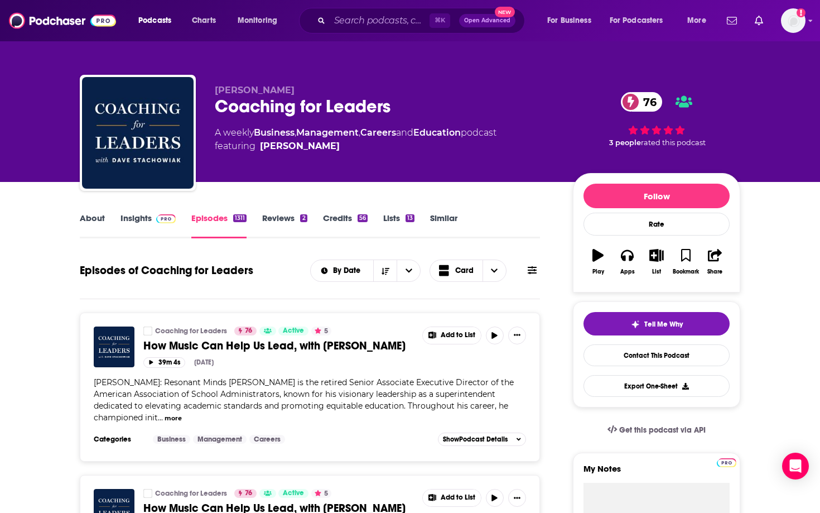
click at [95, 221] on link "About" at bounding box center [92, 226] width 25 height 26
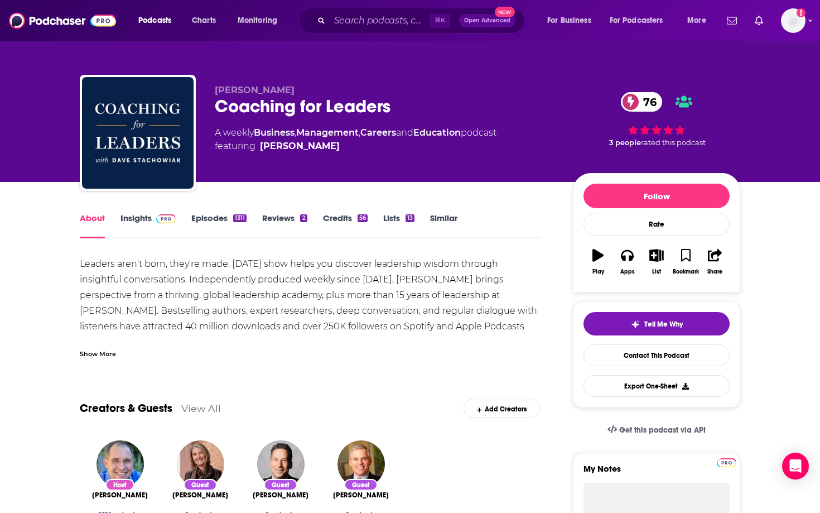
click at [127, 218] on link "Insights" at bounding box center [148, 226] width 55 height 26
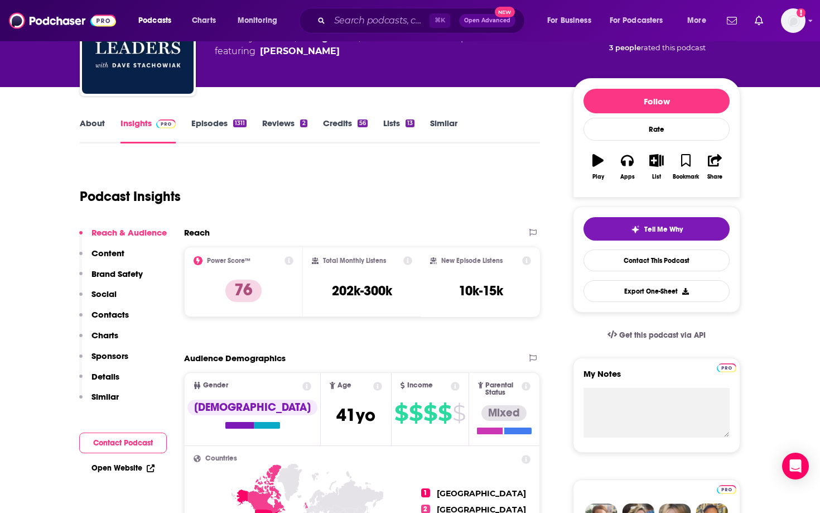
scroll to position [92, 0]
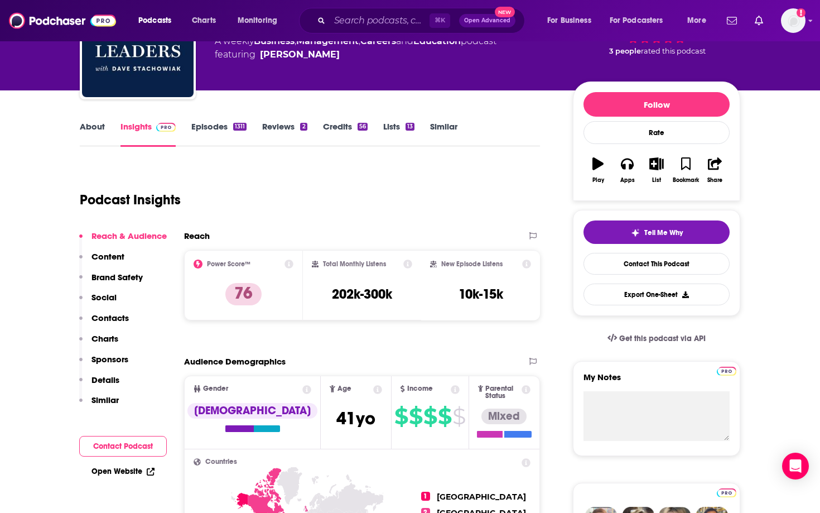
click at [224, 127] on link "Episodes 1311" at bounding box center [218, 134] width 55 height 26
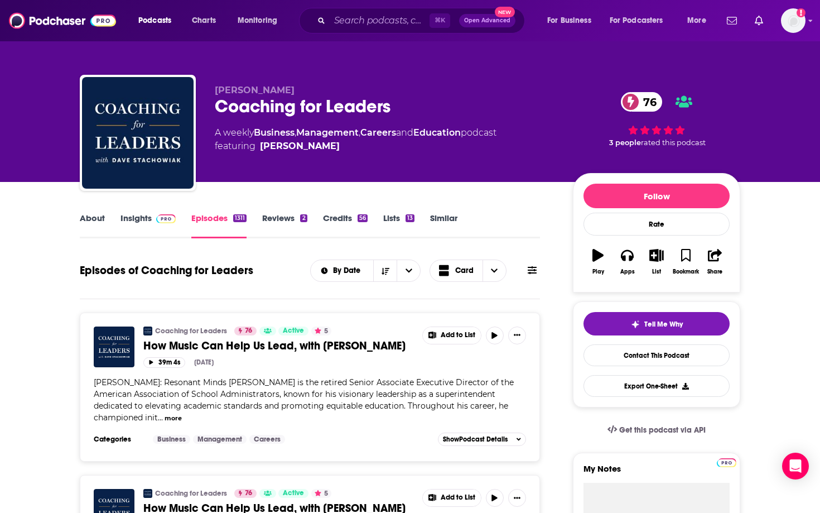
click at [159, 214] on img at bounding box center [166, 218] width 20 height 9
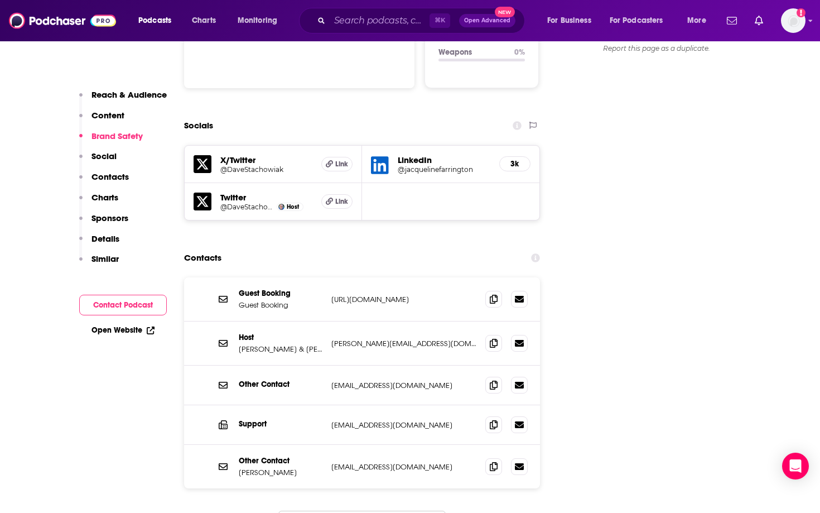
scroll to position [1228, 0]
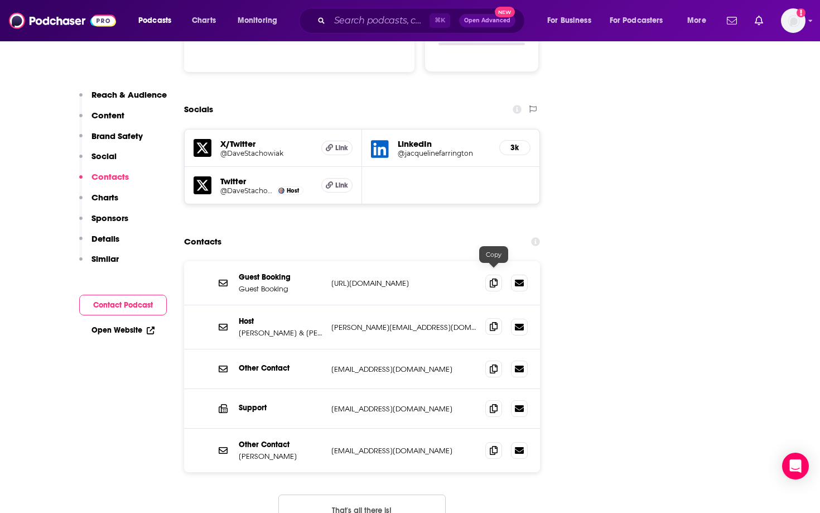
click at [489, 318] on span at bounding box center [494, 326] width 17 height 17
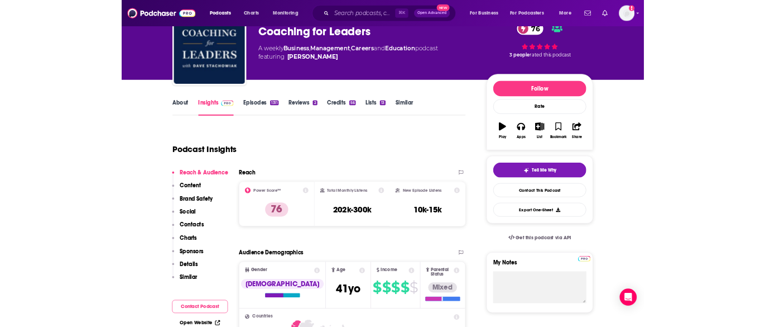
scroll to position [0, 0]
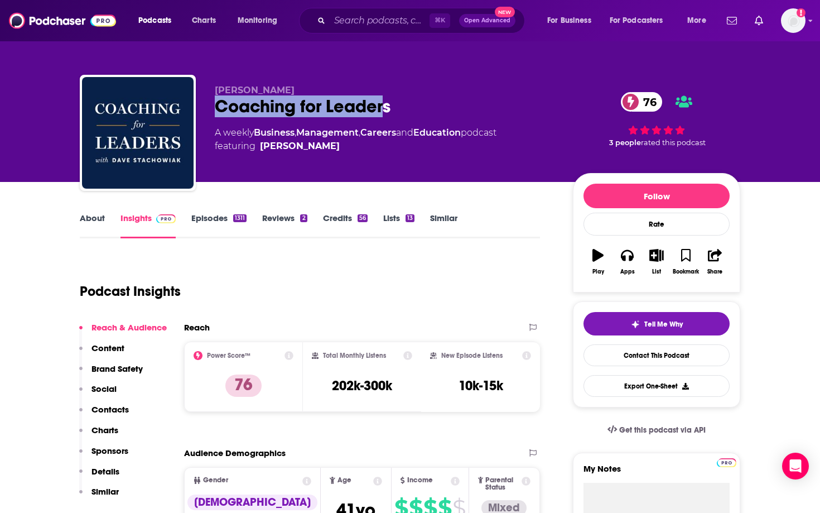
drag, startPoint x: 387, startPoint y: 108, endPoint x: 218, endPoint y: 106, distance: 169.1
click at [218, 107] on div "Coaching for Leaders 76" at bounding box center [385, 106] width 340 height 22
click at [376, 106] on div "Coaching for Leaders 76" at bounding box center [385, 106] width 340 height 22
drag, startPoint x: 394, startPoint y: 108, endPoint x: 214, endPoint y: 108, distance: 179.7
click at [214, 108] on div "[PERSON_NAME] Coaching for Leaders 76 A weekly Business , Management , Careers …" at bounding box center [410, 135] width 661 height 121
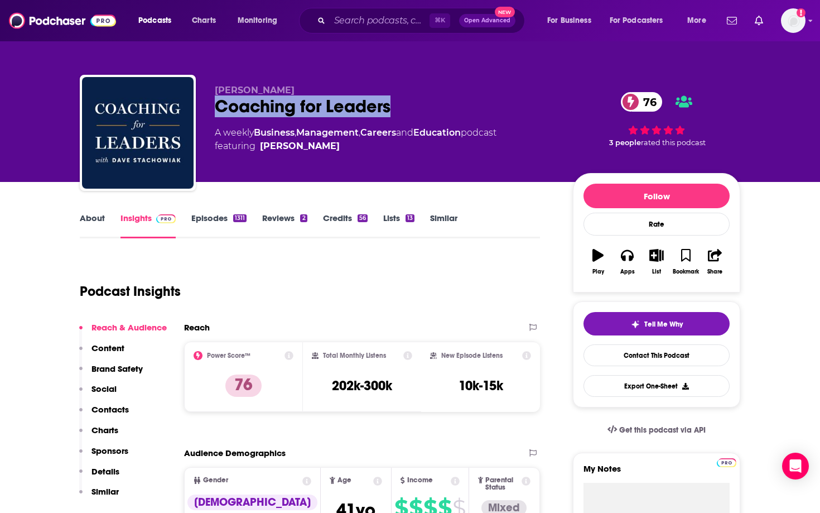
copy h2 "Coaching for Leaders"
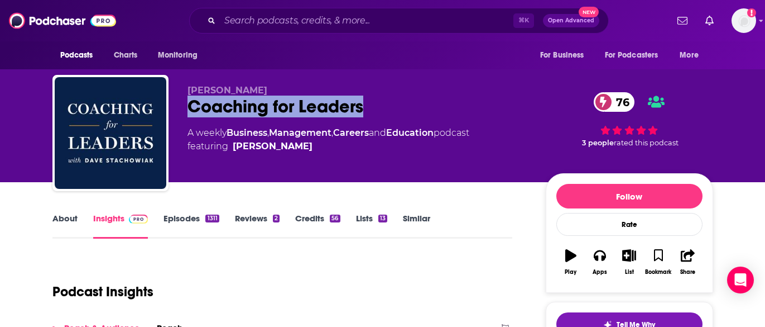
copy h2 "Coaching for Leaders"
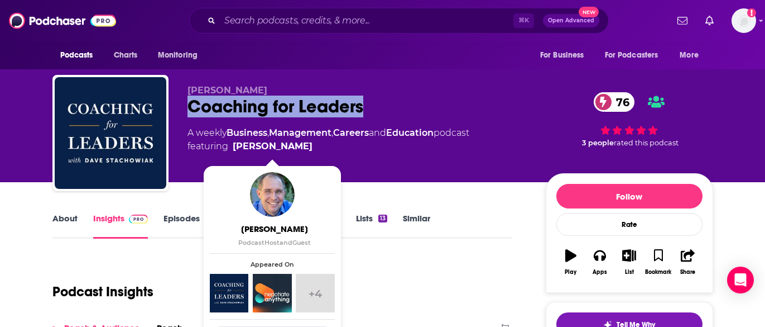
drag, startPoint x: 318, startPoint y: 153, endPoint x: 311, endPoint y: 146, distance: 9.9
click at [311, 146] on span "featuring [PERSON_NAME]" at bounding box center [329, 146] width 282 height 13
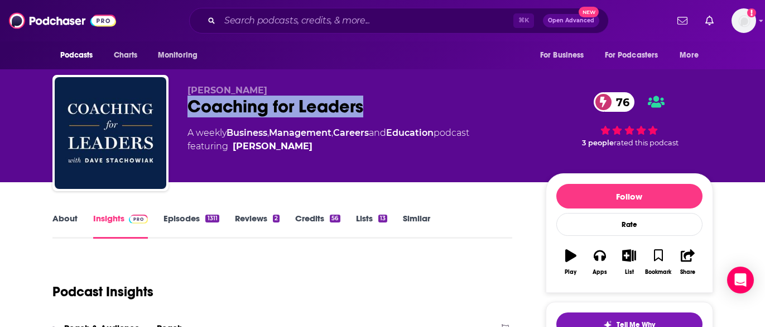
click at [175, 217] on link "Episodes 1311" at bounding box center [191, 226] width 55 height 26
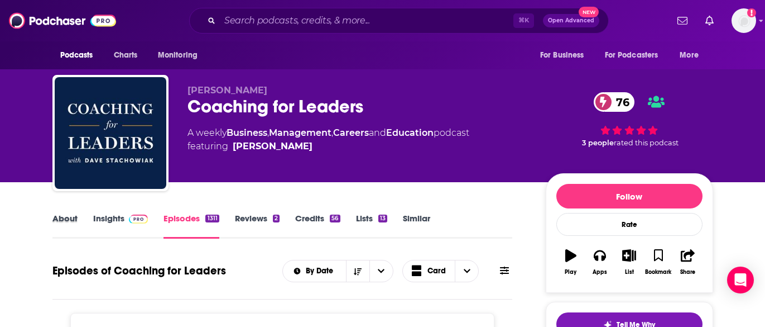
click at [81, 219] on div "About" at bounding box center [72, 226] width 41 height 26
click at [73, 219] on link "About" at bounding box center [64, 226] width 25 height 26
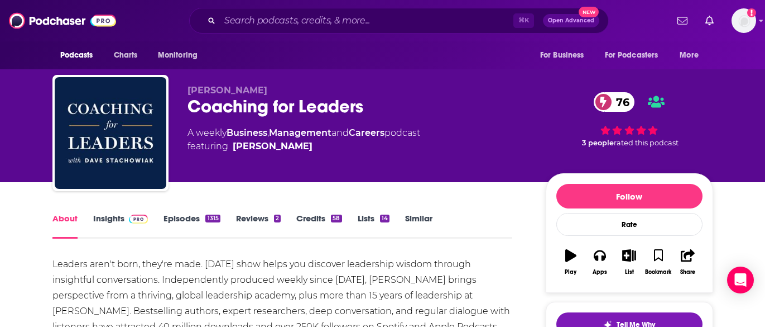
click at [410, 223] on link "Similar" at bounding box center [418, 226] width 27 height 26
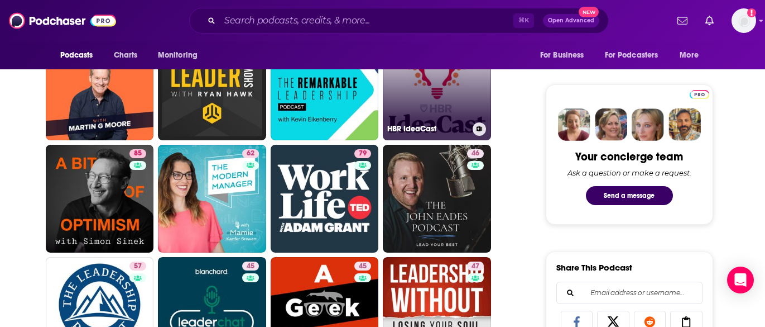
scroll to position [491, 0]
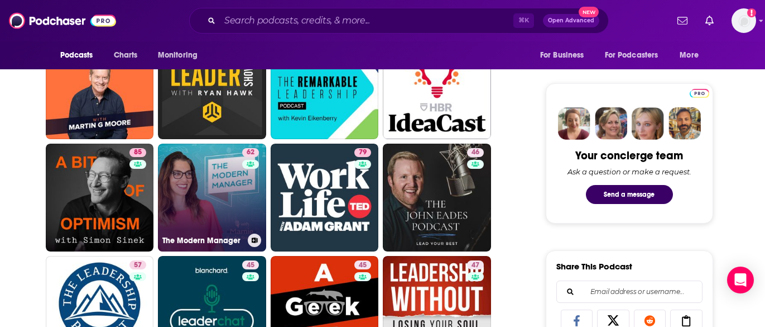
click at [193, 194] on link "62 The Modern Manager" at bounding box center [212, 197] width 108 height 108
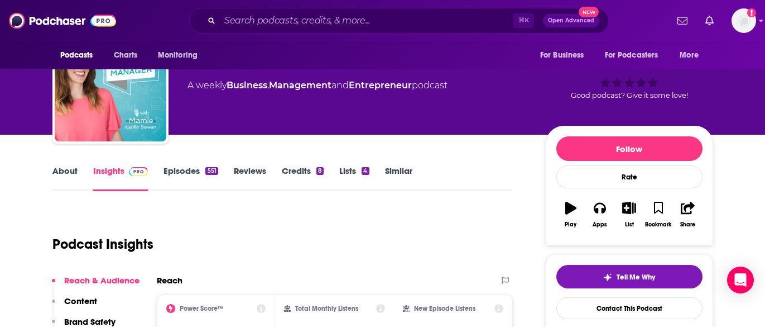
scroll to position [32, 0]
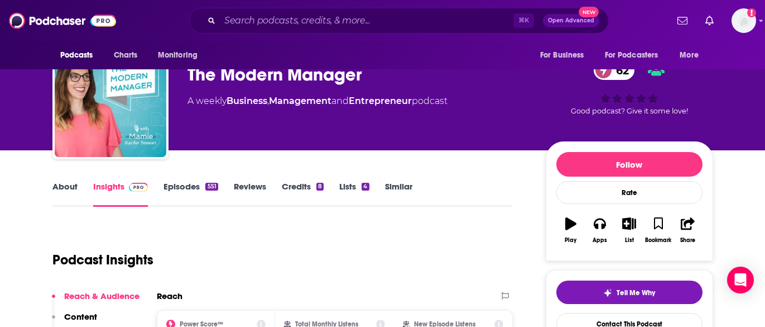
click at [57, 187] on link "About" at bounding box center [64, 194] width 25 height 26
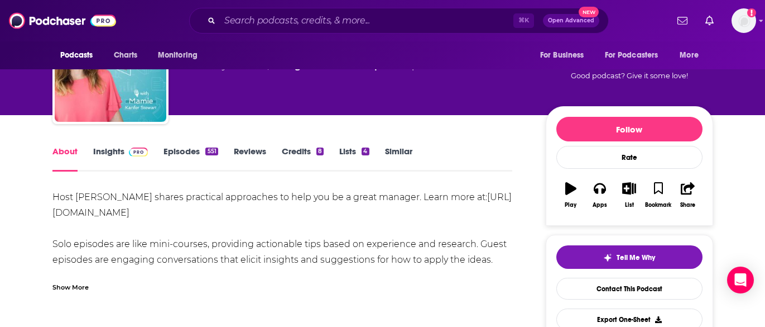
scroll to position [69, 0]
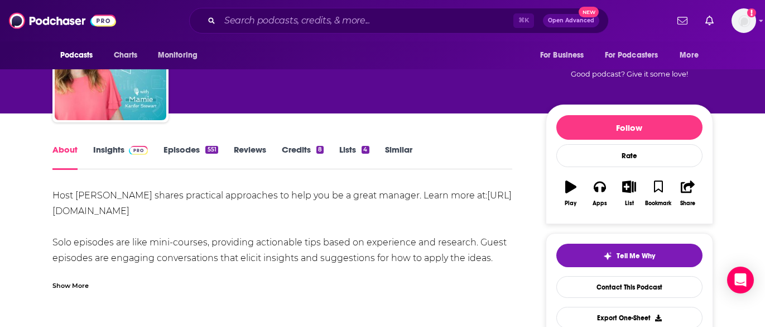
click at [177, 148] on link "Episodes 551" at bounding box center [191, 157] width 54 height 26
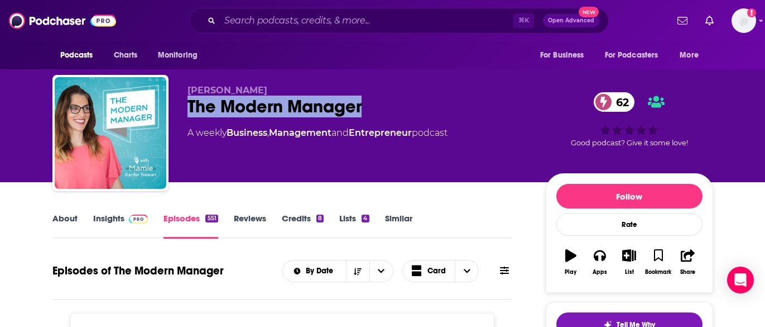
drag, startPoint x: 392, startPoint y: 111, endPoint x: 183, endPoint y: 116, distance: 208.8
click at [183, 116] on div "[PERSON_NAME] The Modern Manager 62 A weekly Business , Management and Entrepre…" at bounding box center [382, 135] width 661 height 121
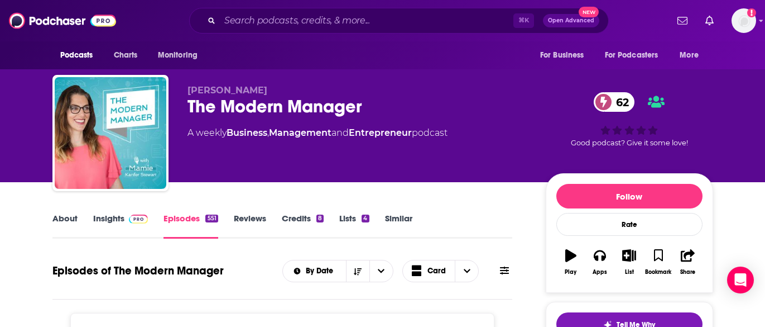
click at [314, 179] on div "[PERSON_NAME] The Modern Manager 62 A weekly Business , Management and Entrepre…" at bounding box center [451, 135] width 526 height 100
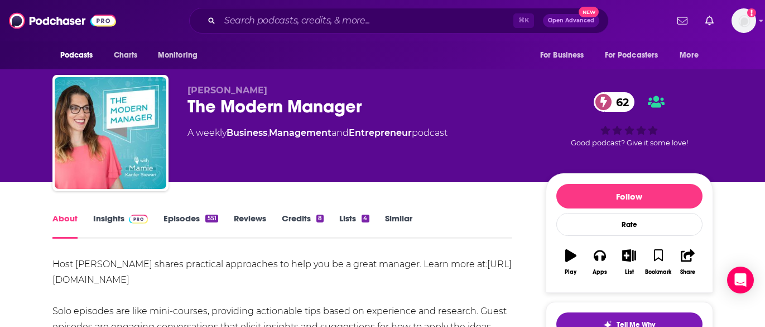
click at [399, 219] on link "Similar" at bounding box center [398, 226] width 27 height 26
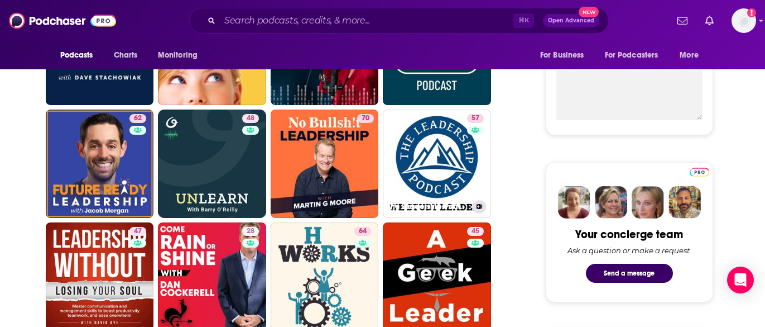
scroll to position [414, 0]
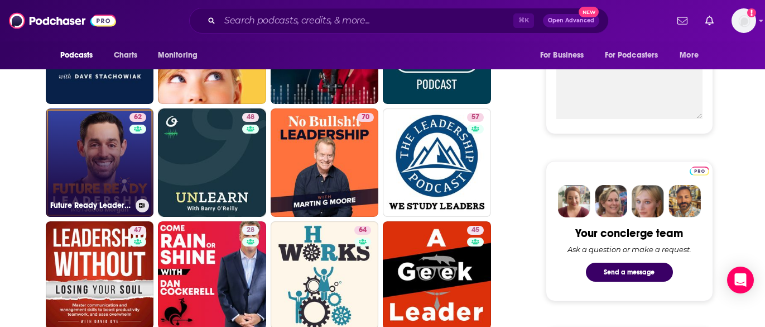
click at [87, 177] on link "62 Future Ready Leadership With [PERSON_NAME]" at bounding box center [100, 162] width 108 height 108
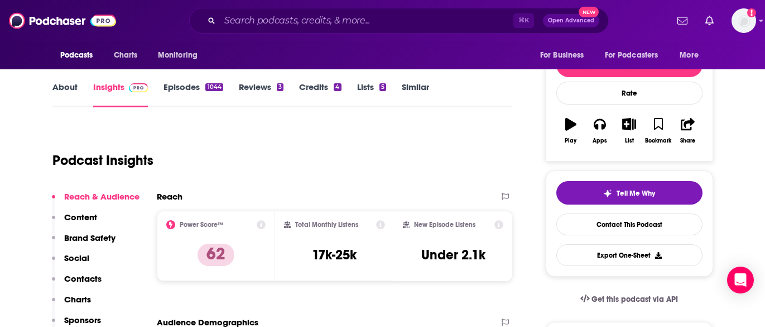
scroll to position [89, 0]
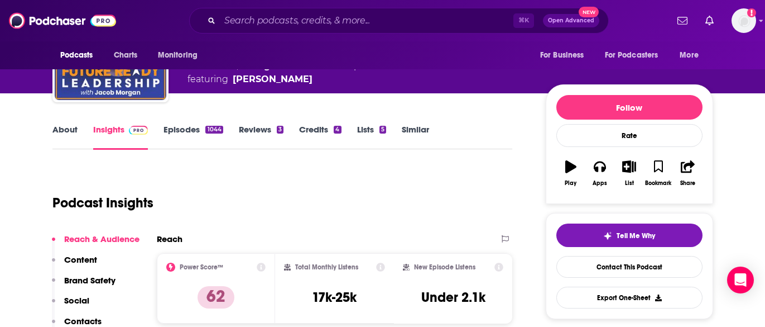
click at [61, 134] on link "About" at bounding box center [64, 137] width 25 height 26
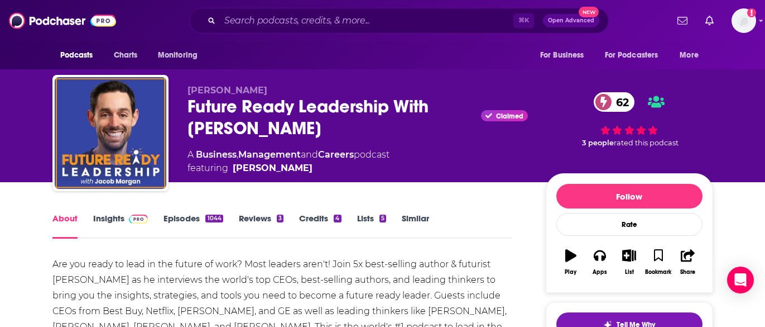
click at [119, 212] on div "About Insights Episodes 1044 Reviews 3 Credits 4 Lists 5 Similar" at bounding box center [282, 224] width 460 height 27
click at [123, 223] on link "Insights" at bounding box center [120, 226] width 55 height 26
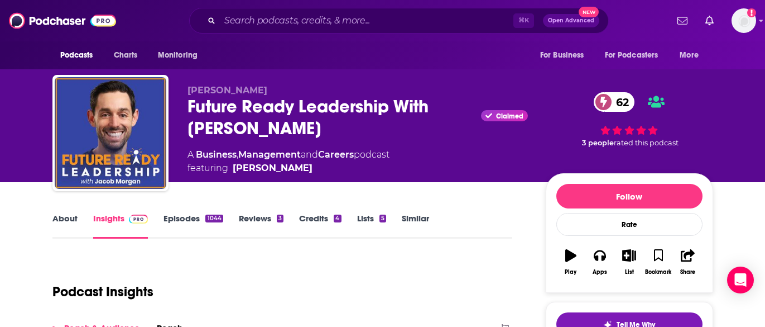
click at [184, 218] on link "Episodes 1044" at bounding box center [193, 226] width 59 height 26
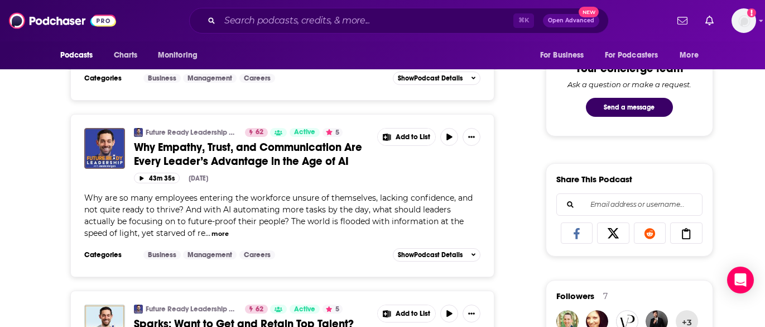
scroll to position [538, 0]
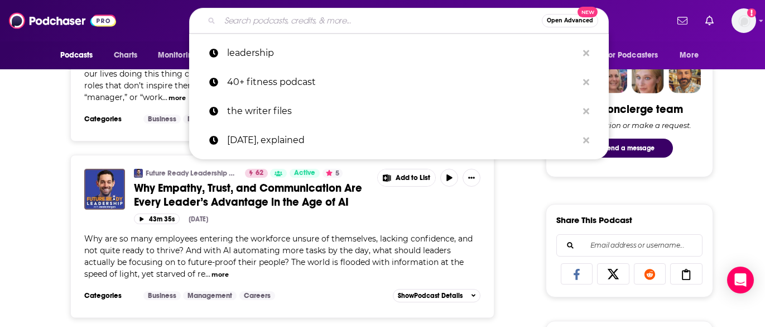
click at [234, 23] on input "Search podcasts, credits, & more..." at bounding box center [381, 21] width 322 height 18
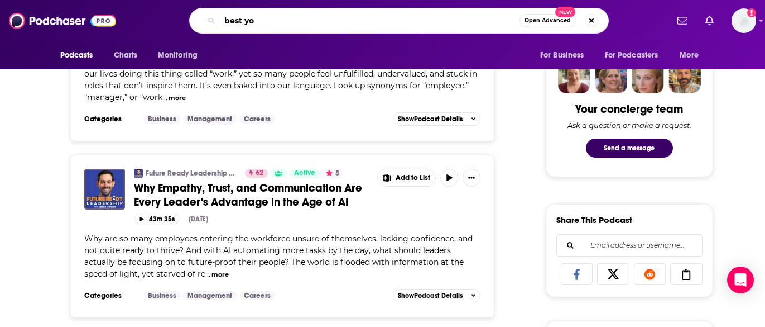
type input "best you"
